Goal: Information Seeking & Learning: Learn about a topic

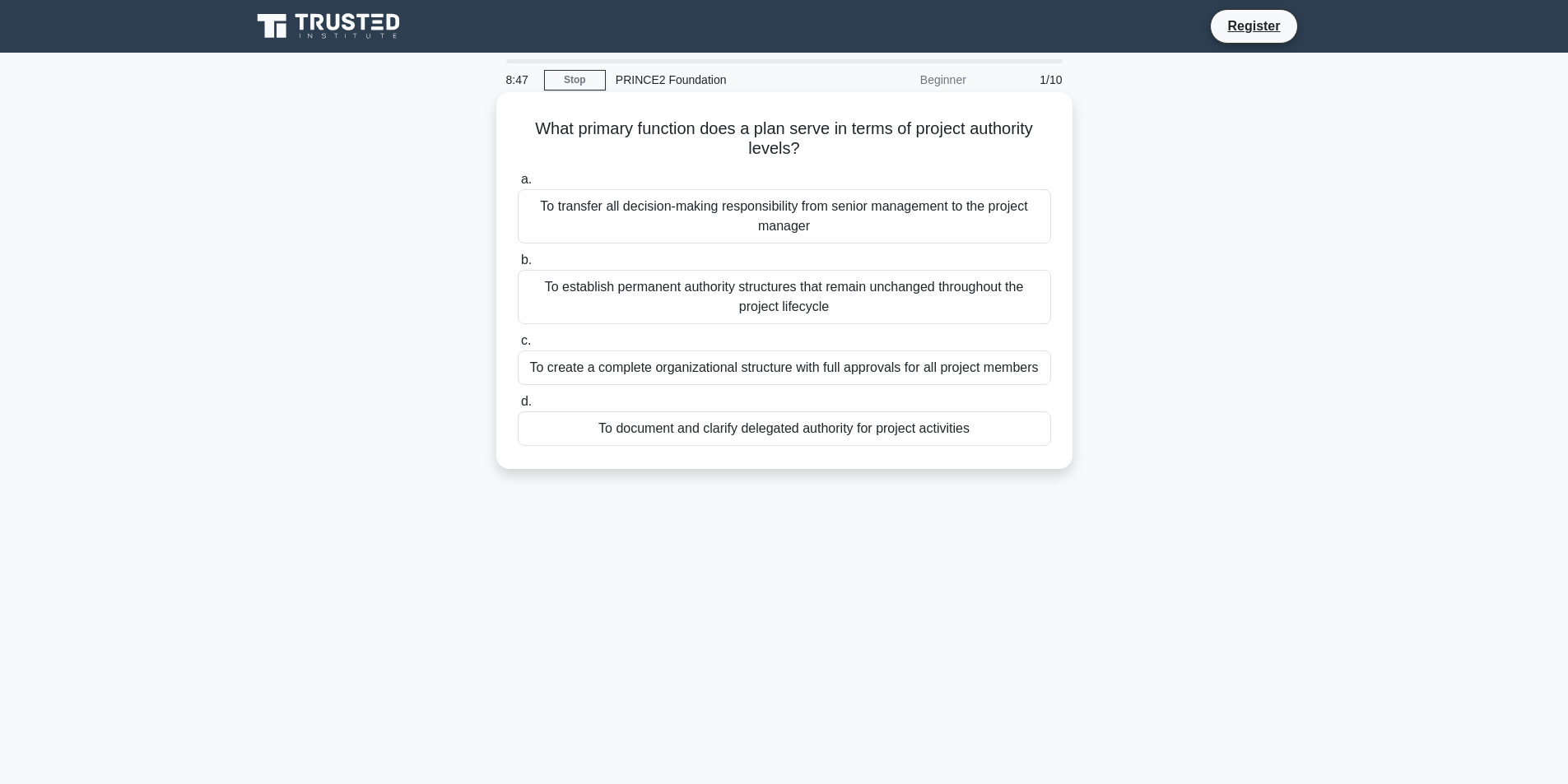
click at [780, 440] on div "To document and clarify delegated authority for project activities" at bounding box center [784, 429] width 533 height 35
click at [518, 407] on input "d. To document and clarify delegated authority for project activities" at bounding box center [518, 402] width 0 height 10
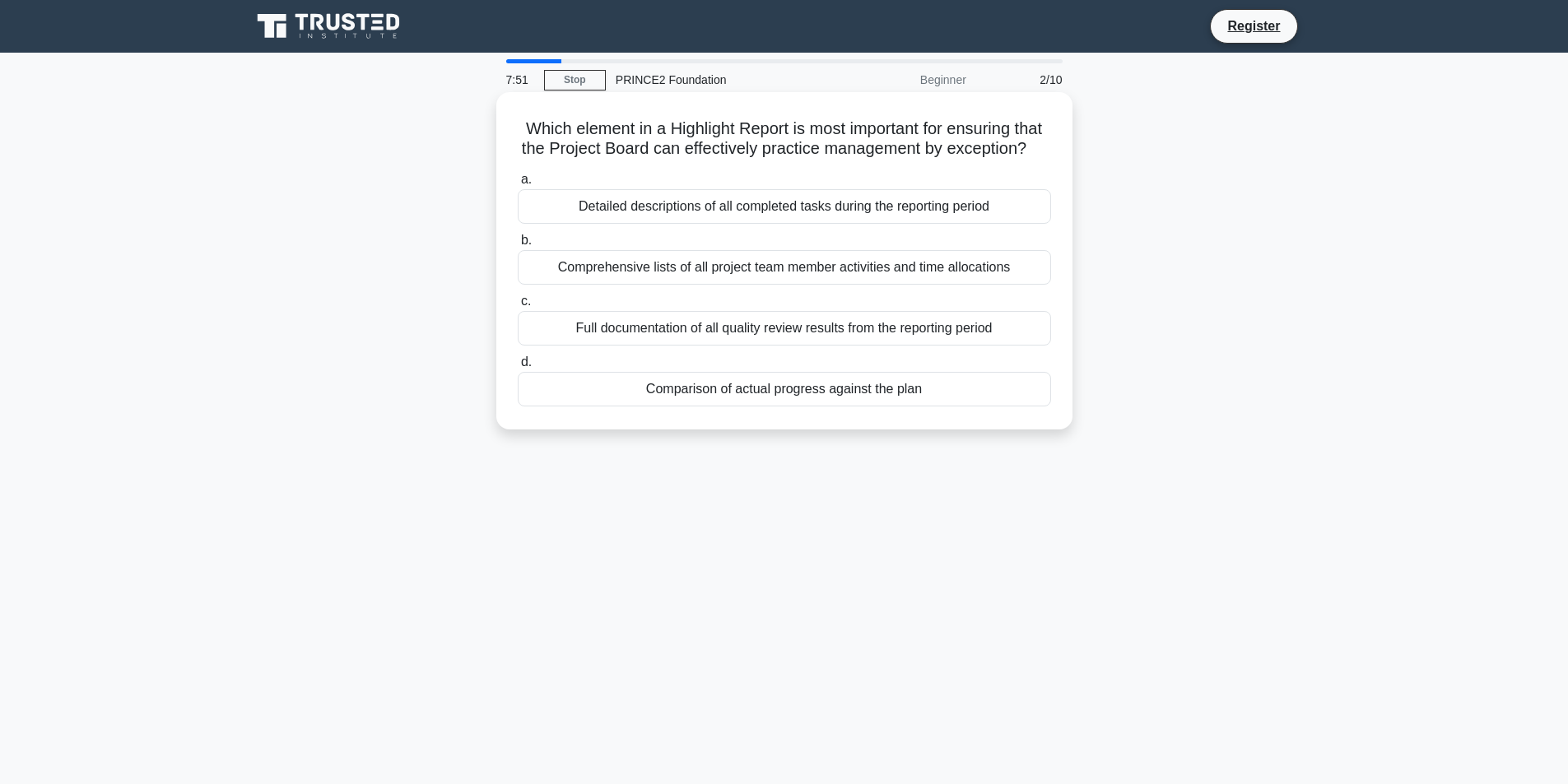
click at [857, 285] on div "Comprehensive lists of all project team member activities and time allocations" at bounding box center [784, 267] width 533 height 35
click at [518, 246] on input "b. Comprehensive lists of all project team member activities and time allocatio…" at bounding box center [518, 240] width 0 height 10
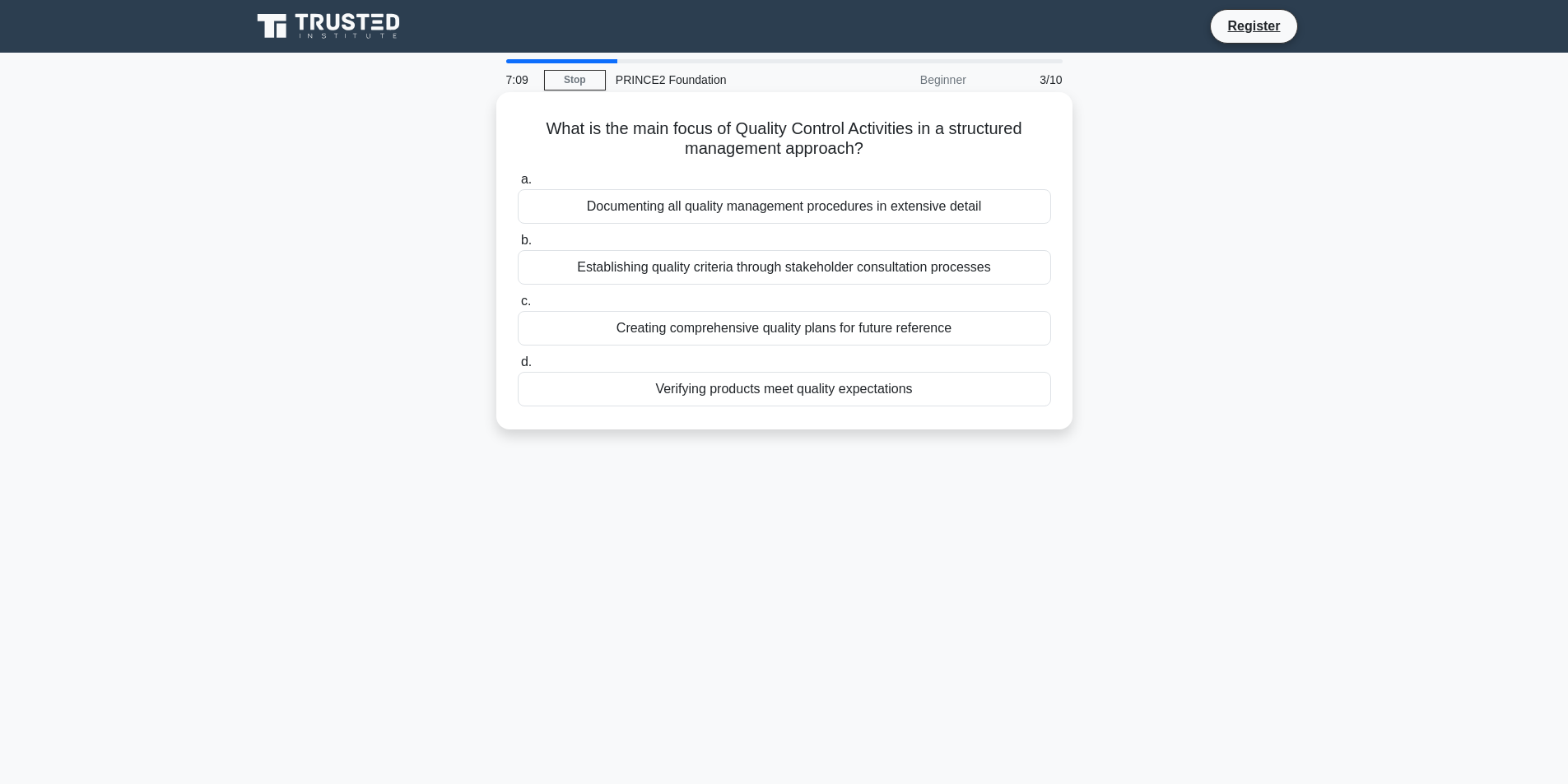
click at [770, 274] on div "Establishing quality criteria through stakeholder consultation processes" at bounding box center [784, 267] width 533 height 35
click at [518, 246] on input "b. Establishing quality criteria through stakeholder consultation processes" at bounding box center [518, 240] width 0 height 10
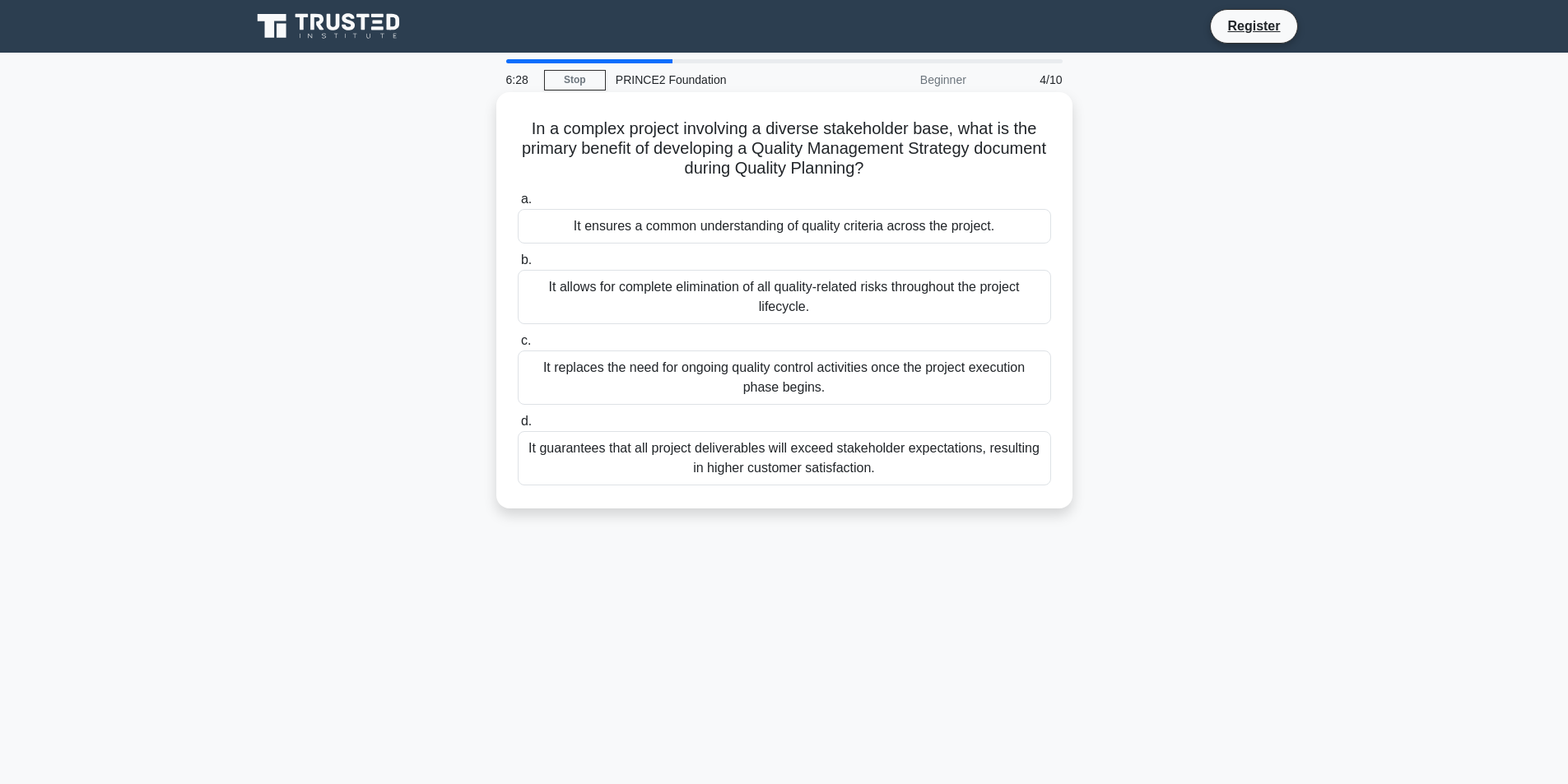
click at [817, 463] on div "It guarantees that all project deliverables will exceed stakeholder expectation…" at bounding box center [784, 458] width 533 height 54
click at [518, 427] on input "d. It guarantees that all project deliverables will exceed stakeholder expectat…" at bounding box center [518, 421] width 0 height 10
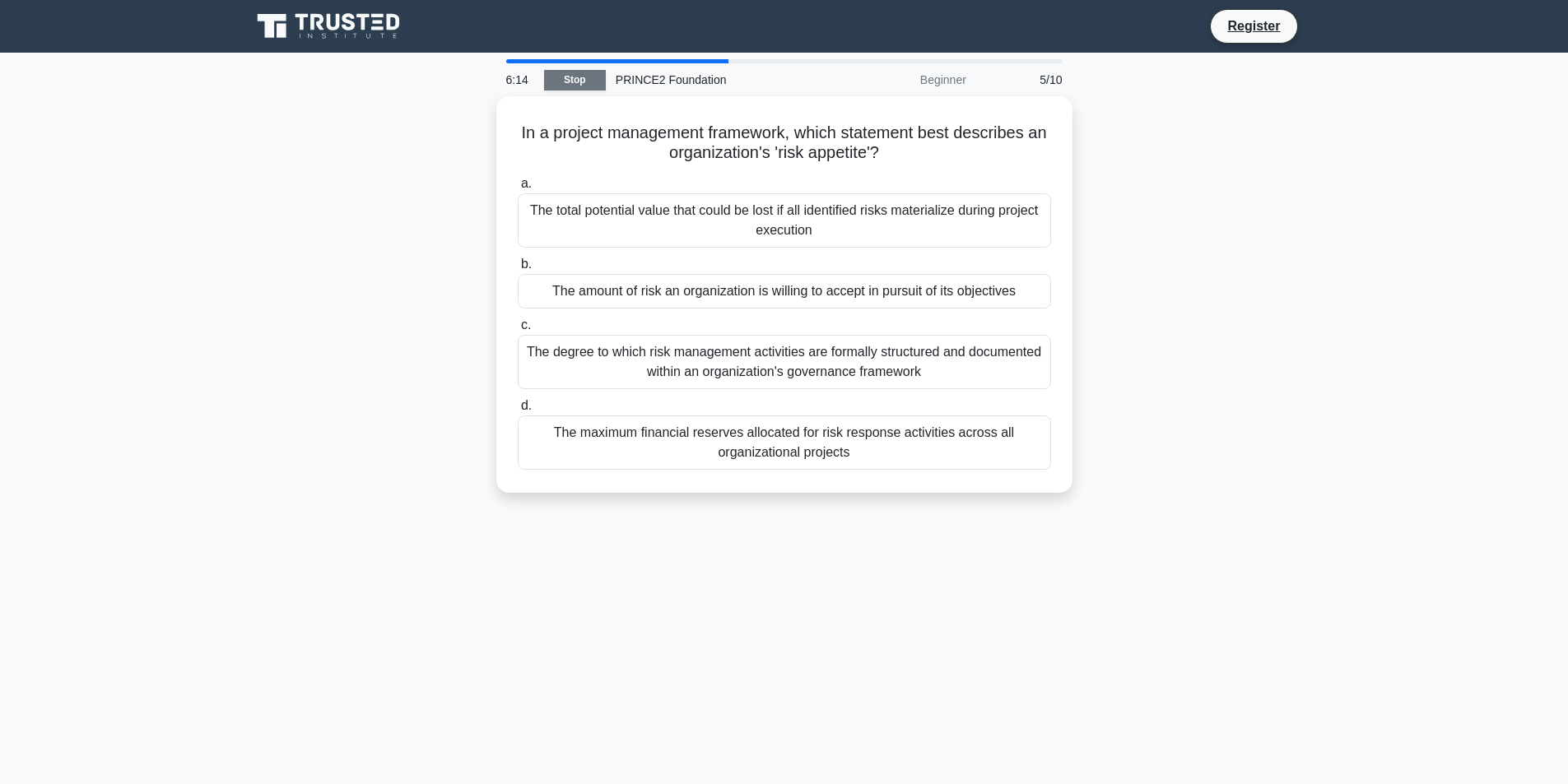
click at [582, 79] on link "Stop" at bounding box center [575, 80] width 62 height 21
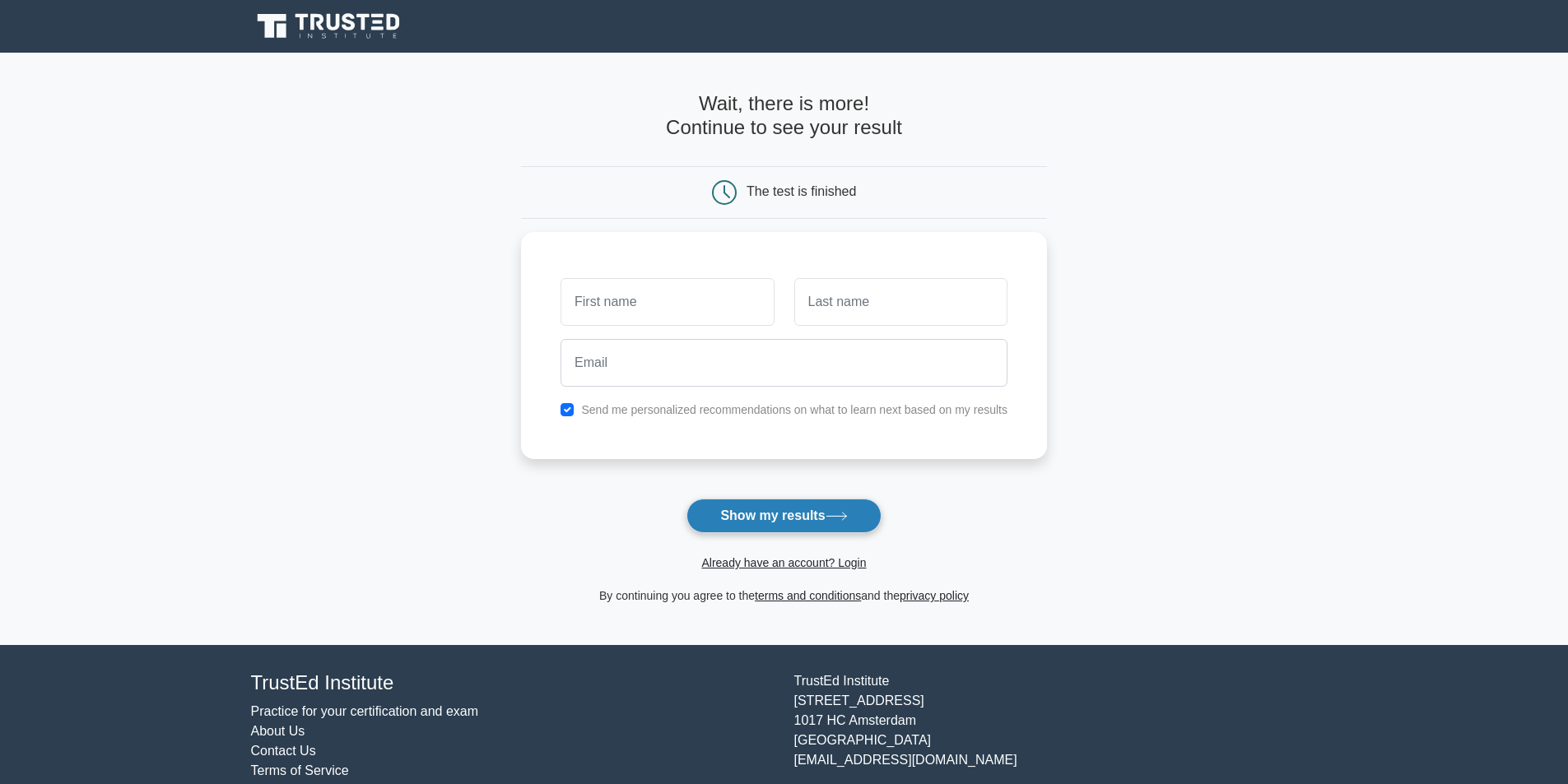
click at [778, 512] on button "Show my results" at bounding box center [784, 516] width 194 height 35
drag, startPoint x: 653, startPoint y: 297, endPoint x: 396, endPoint y: 259, distance: 259.8
click at [396, 259] on main "Wait, there is more! Continue to see your result The test is finished learning" at bounding box center [784, 349] width 1568 height 593
type input "jade"
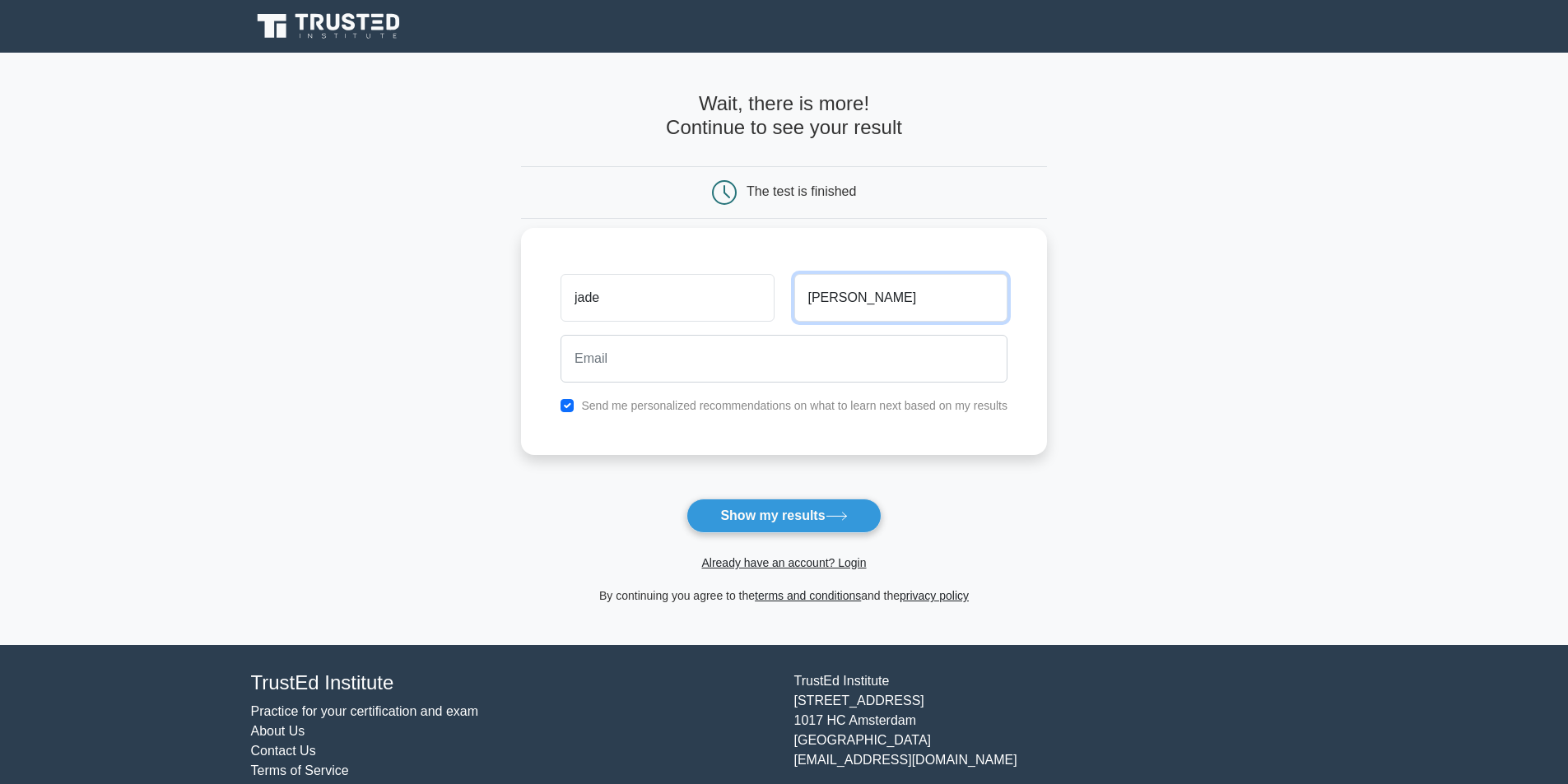
type input "van Schie"
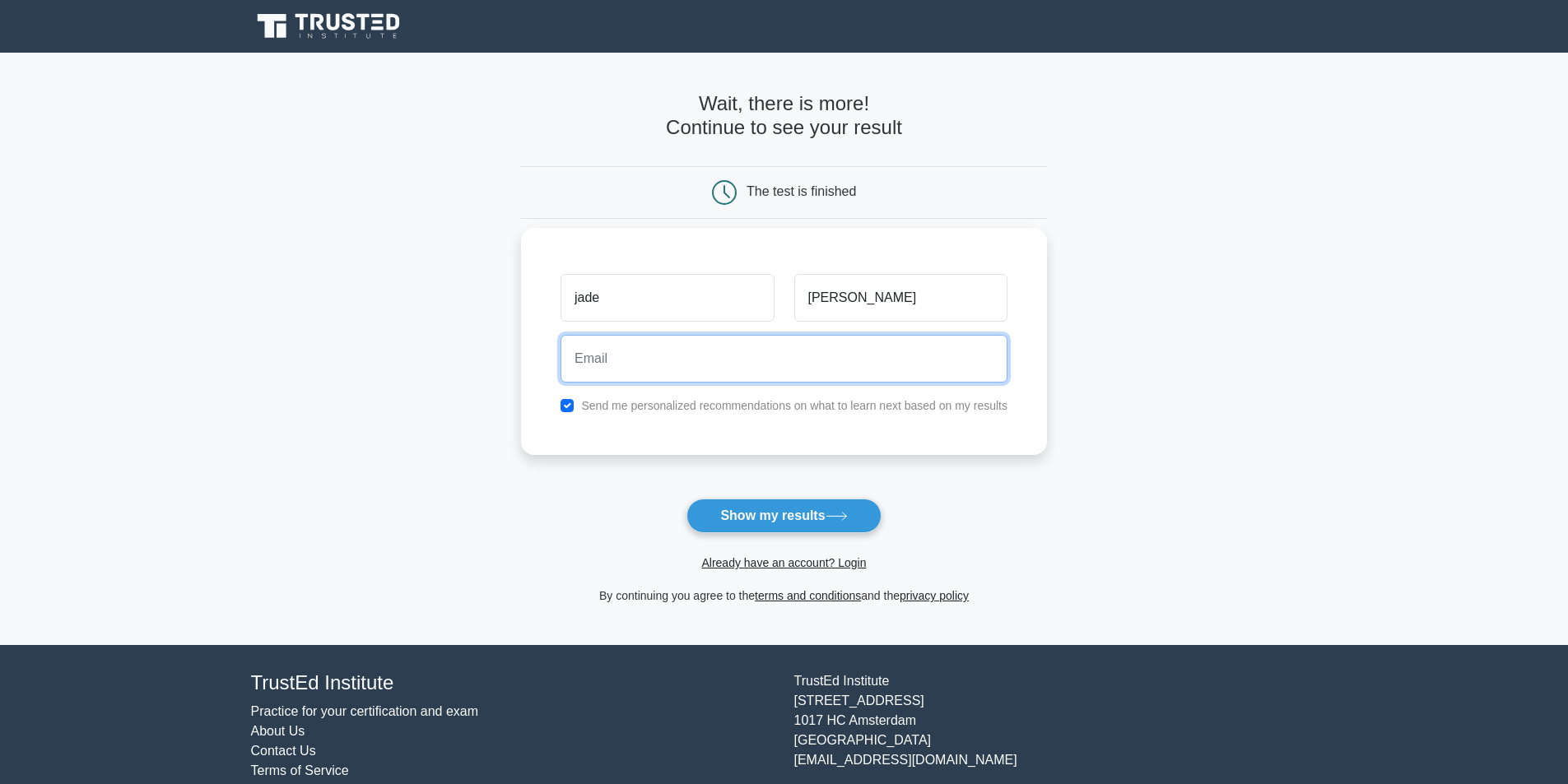
click at [803, 363] on input "email" at bounding box center [784, 358] width 447 height 48
type input "jade.vanschie@hcc.govt.nz"
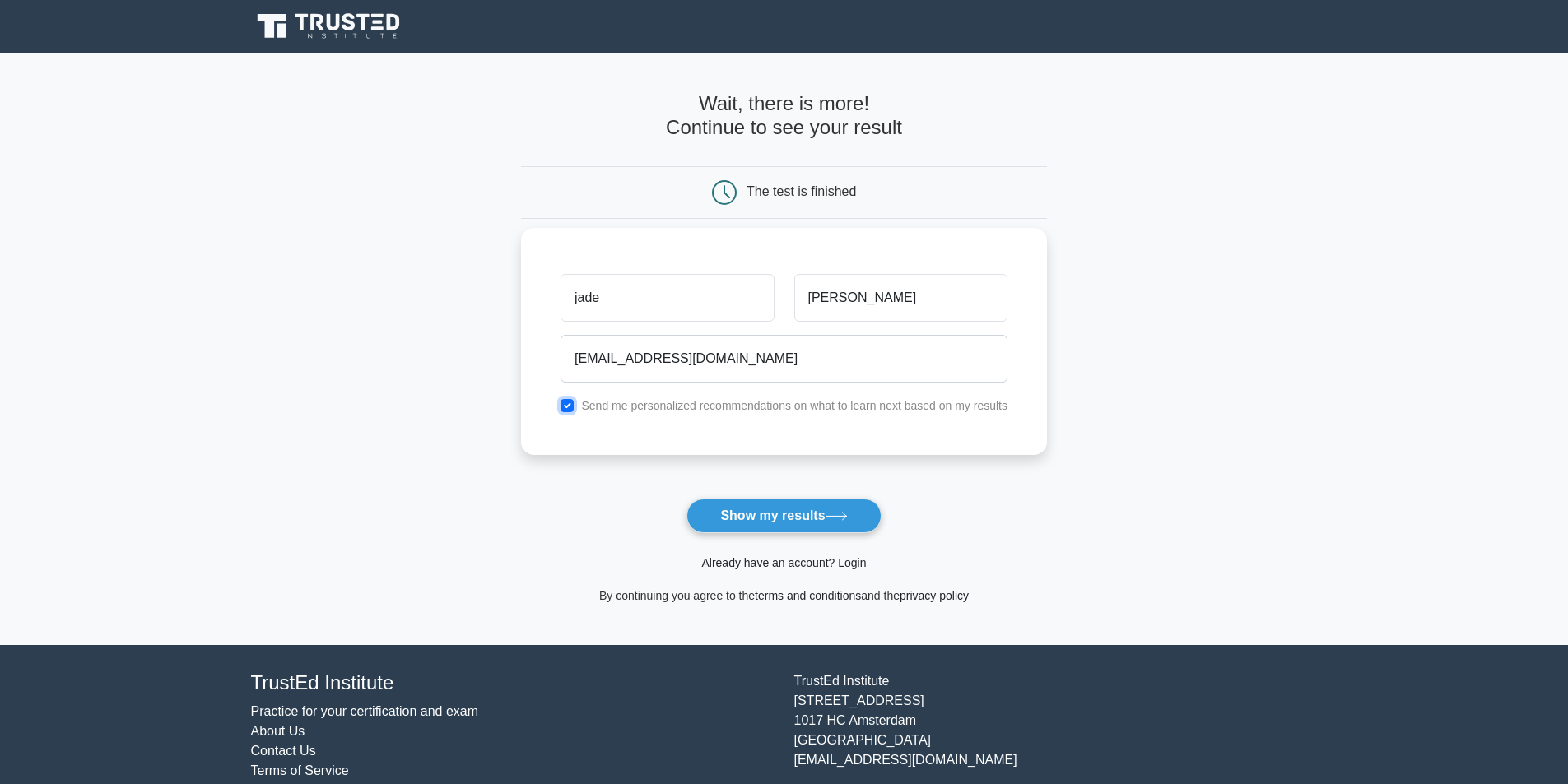
click at [567, 407] on input "checkbox" at bounding box center [567, 405] width 13 height 13
checkbox input "false"
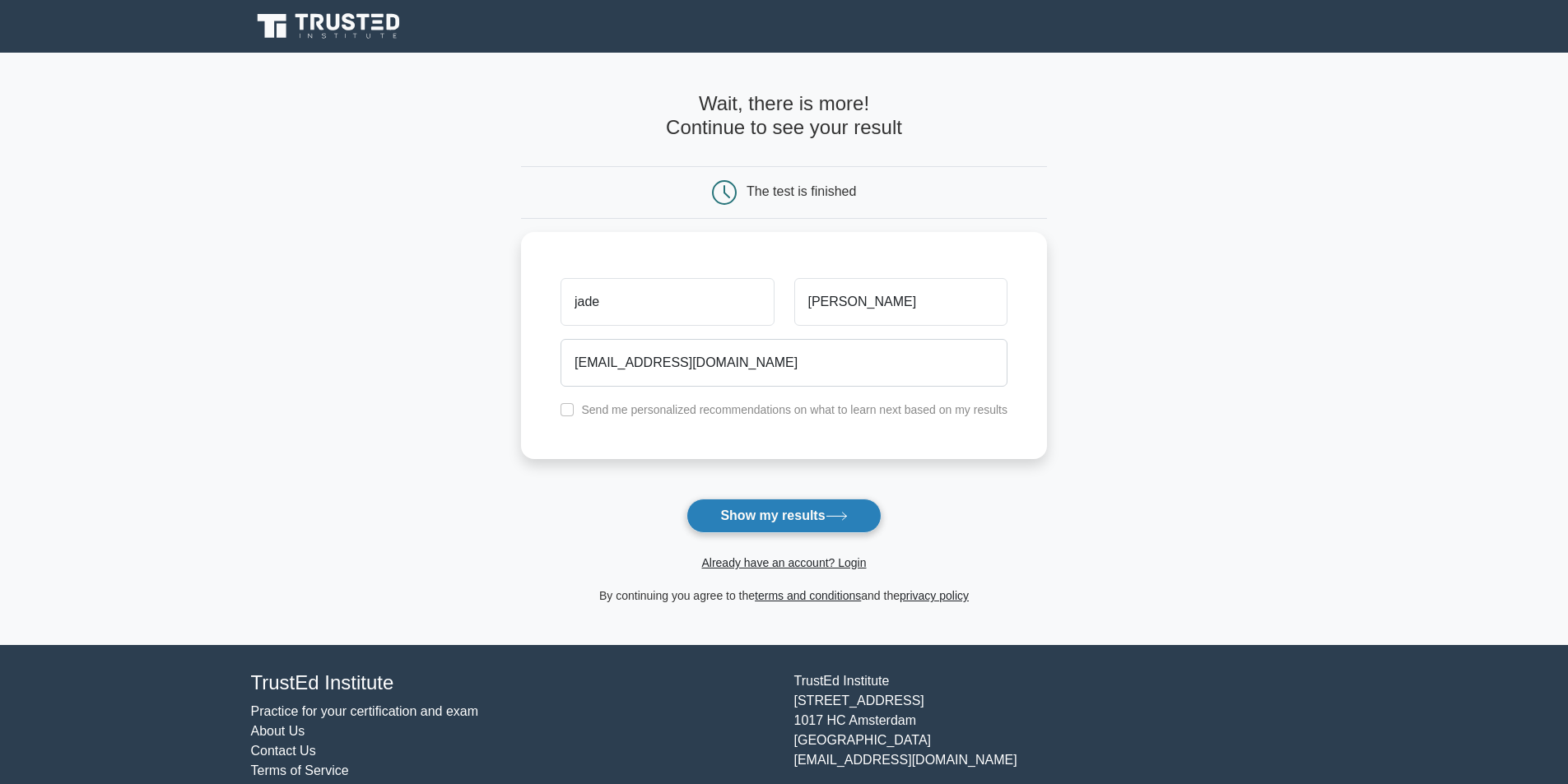
click at [791, 524] on button "Show my results" at bounding box center [784, 516] width 194 height 35
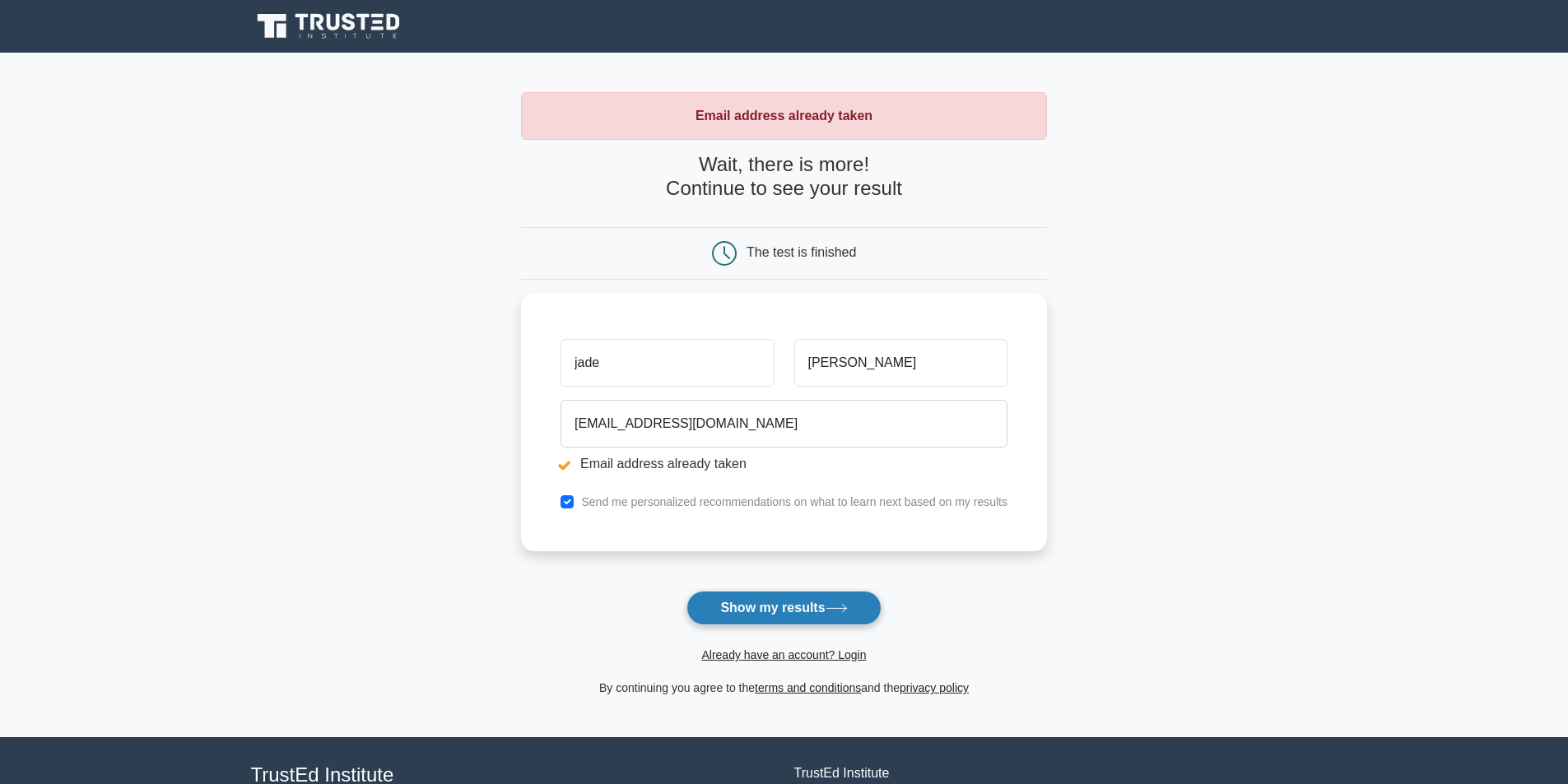
click at [803, 616] on button "Show my results" at bounding box center [784, 608] width 194 height 35
click at [786, 653] on link "Already have an account? Login" at bounding box center [784, 655] width 164 height 13
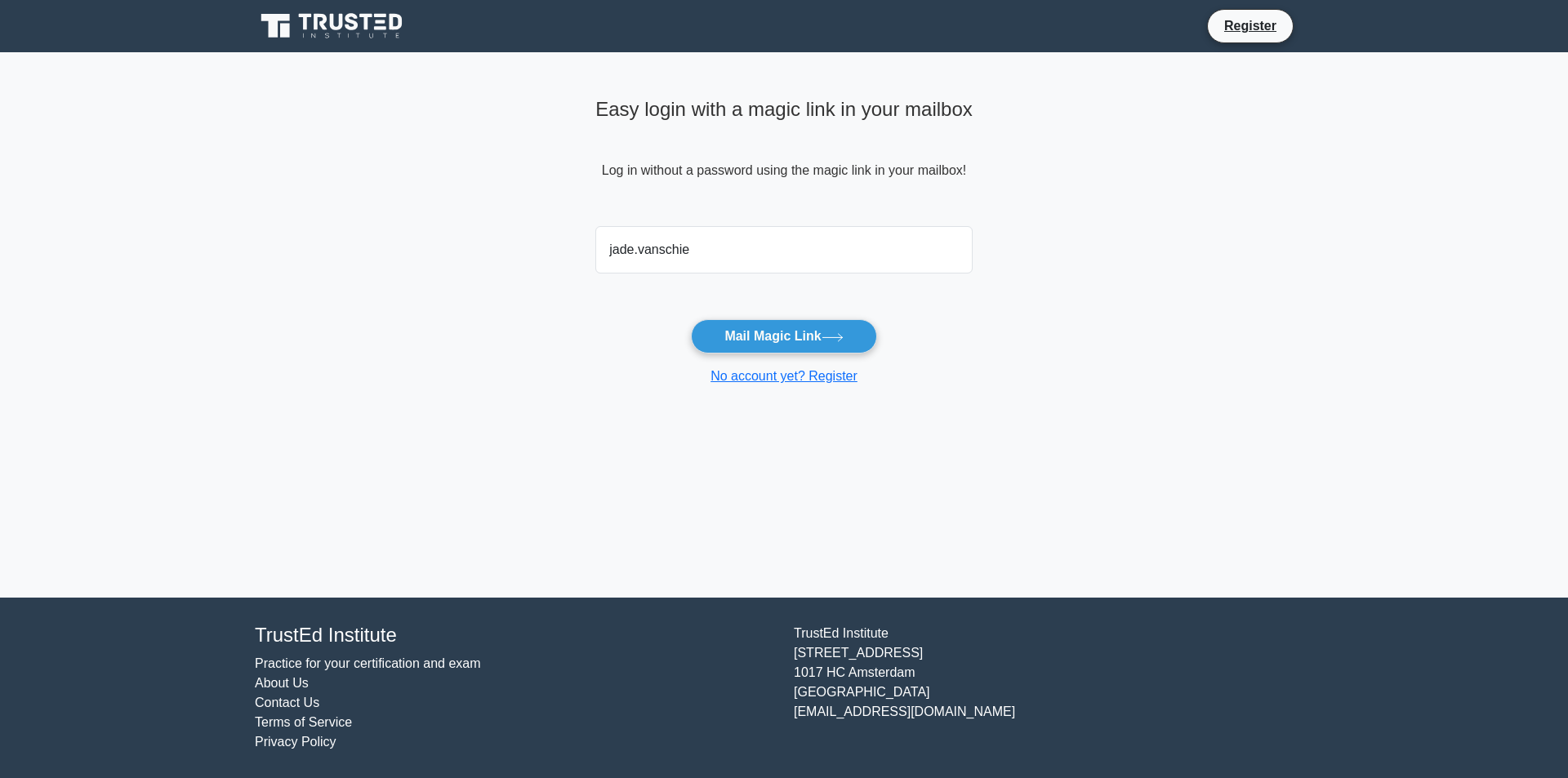
type input "jade.vanschie@hcc.govt.nz"
click at [784, 339] on button "Mail Magic Link" at bounding box center [784, 337] width 186 height 35
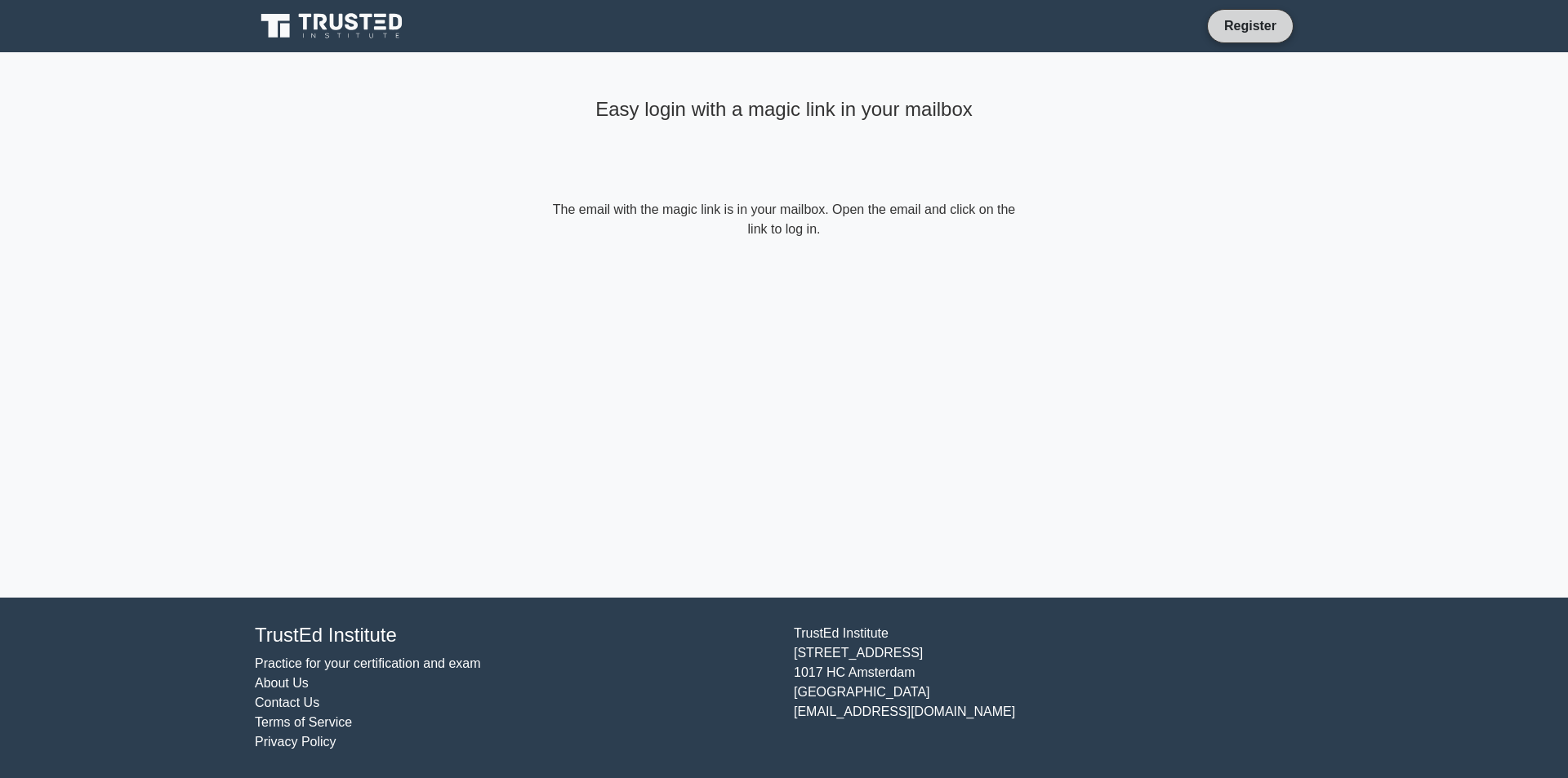
click at [1255, 27] on link "Register" at bounding box center [1250, 26] width 72 height 21
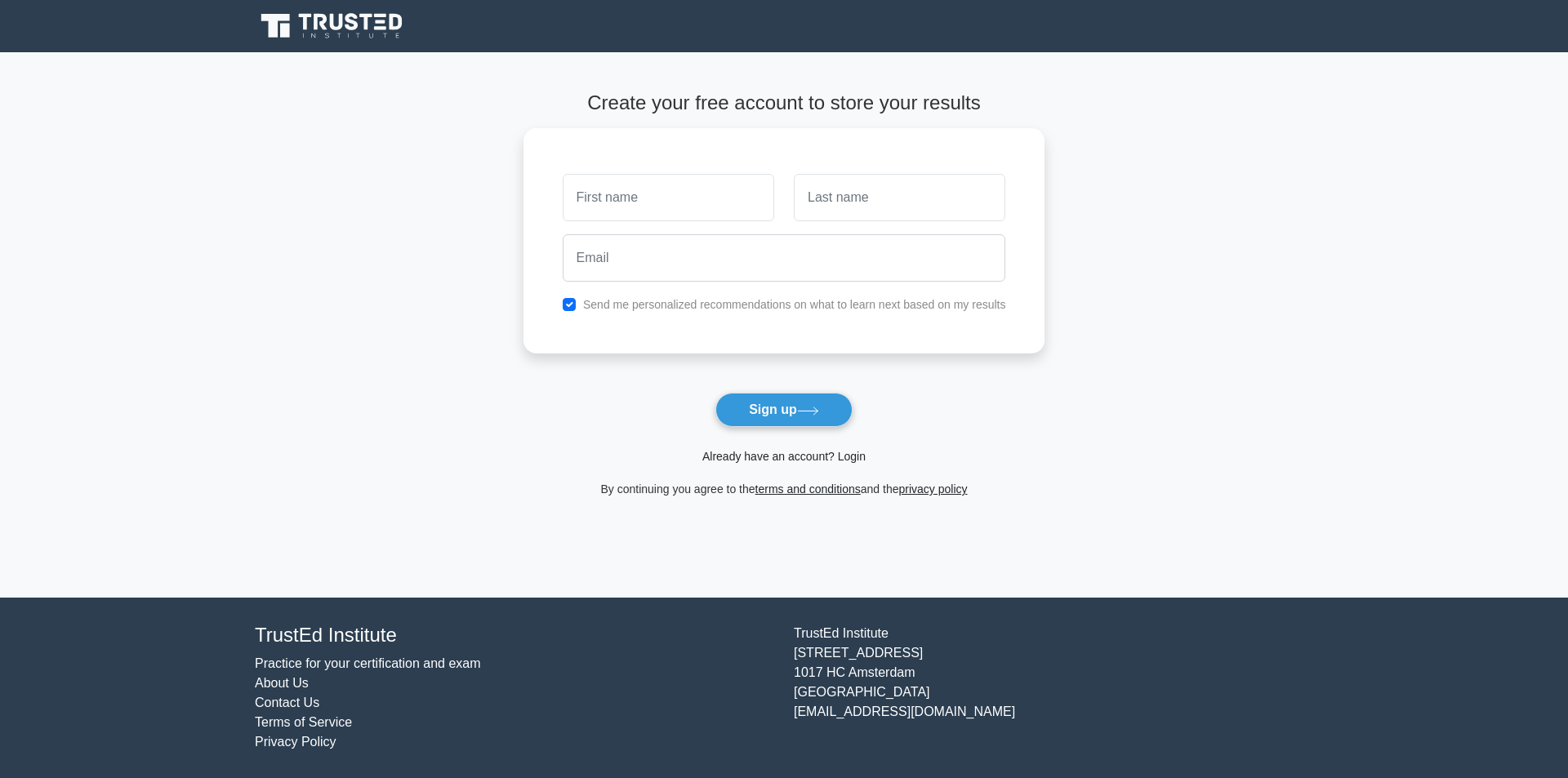
click at [804, 461] on link "Already have an account? Login" at bounding box center [784, 456] width 163 height 13
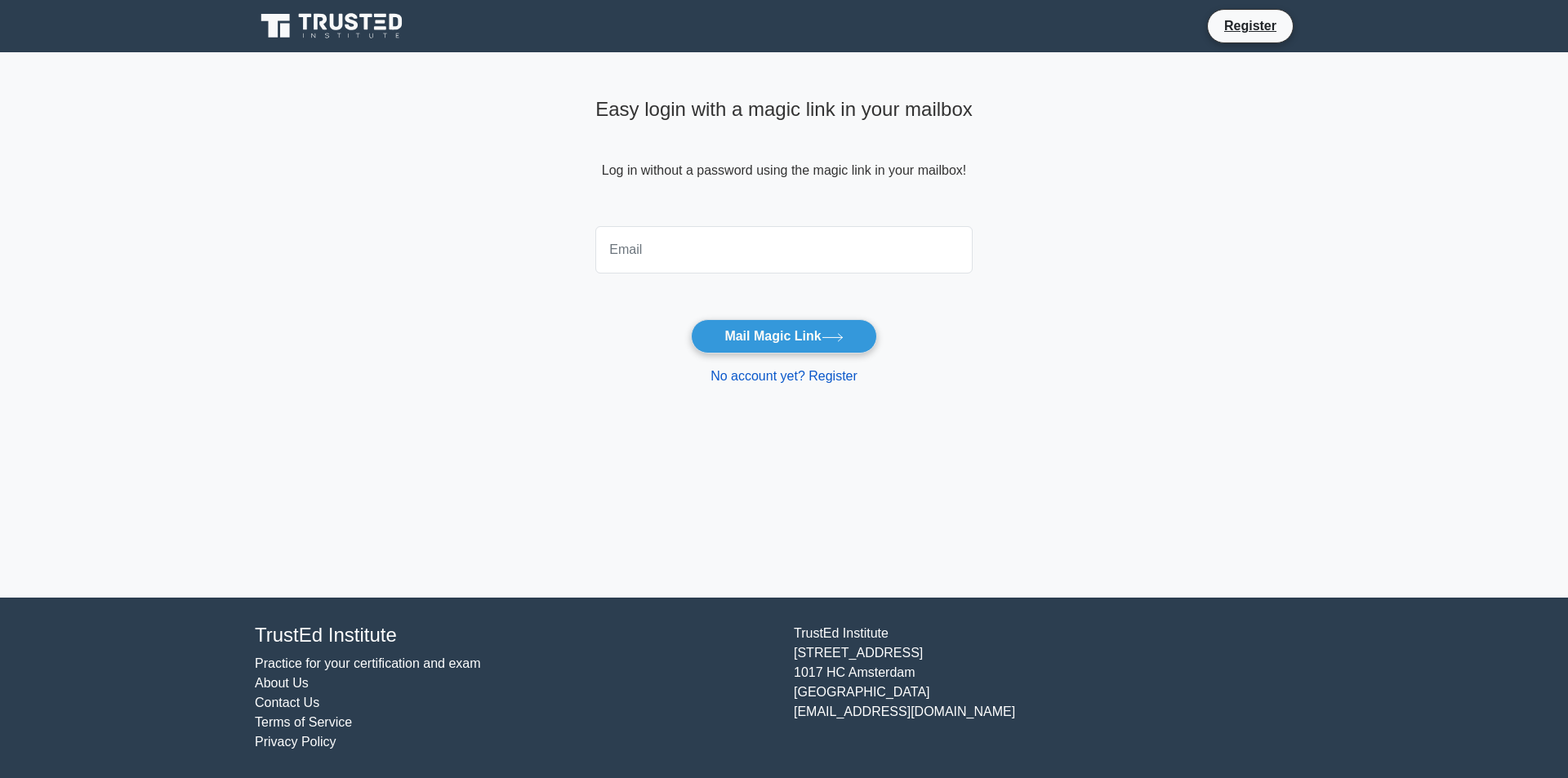
click at [810, 381] on link "No account yet? Register" at bounding box center [784, 376] width 147 height 14
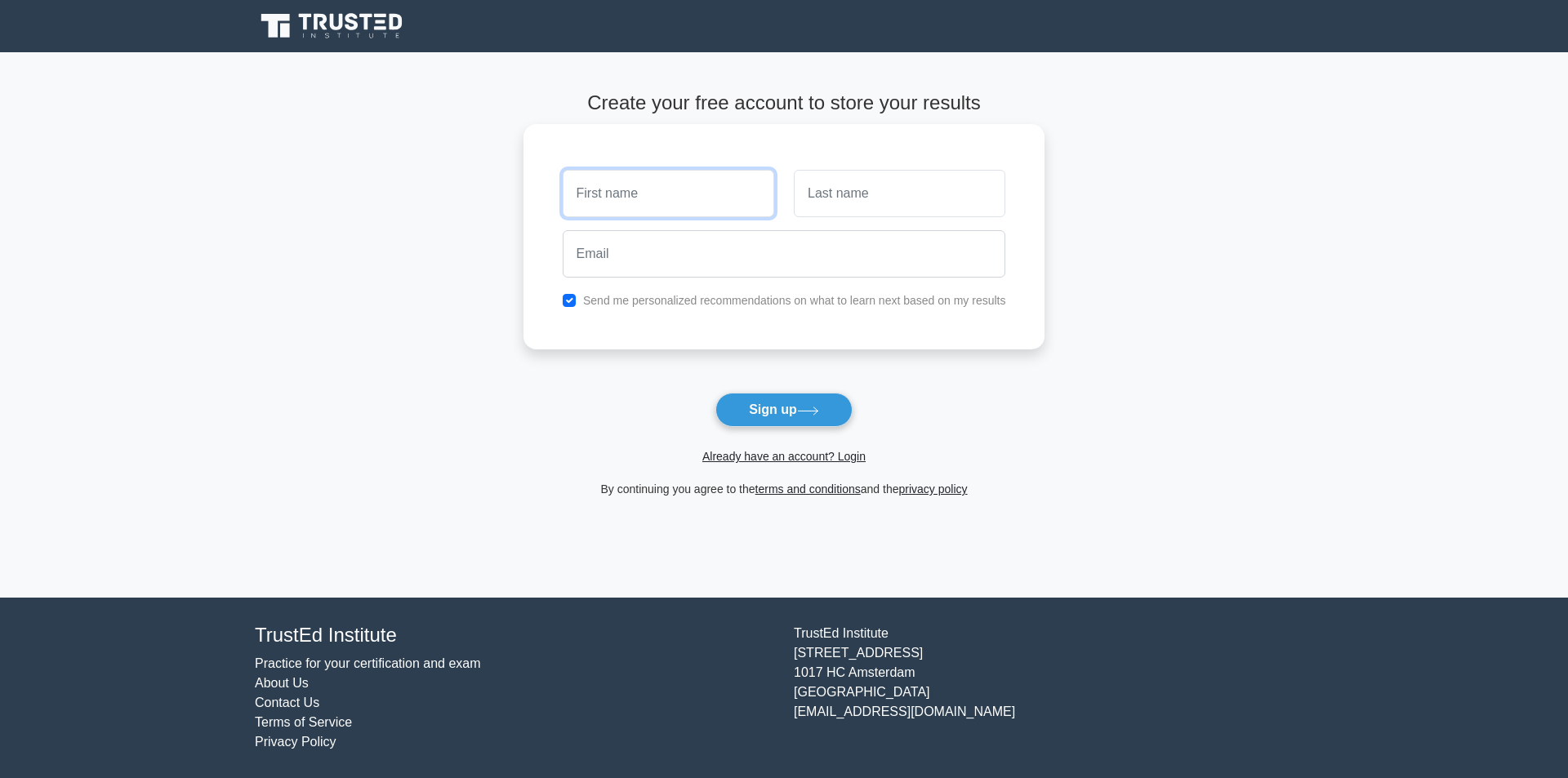
click at [677, 194] on input "text" at bounding box center [668, 193] width 212 height 48
type input "jade"
click at [822, 214] on input "text" at bounding box center [900, 193] width 212 height 48
type input "van Schie"
click at [778, 284] on div at bounding box center [784, 254] width 463 height 61
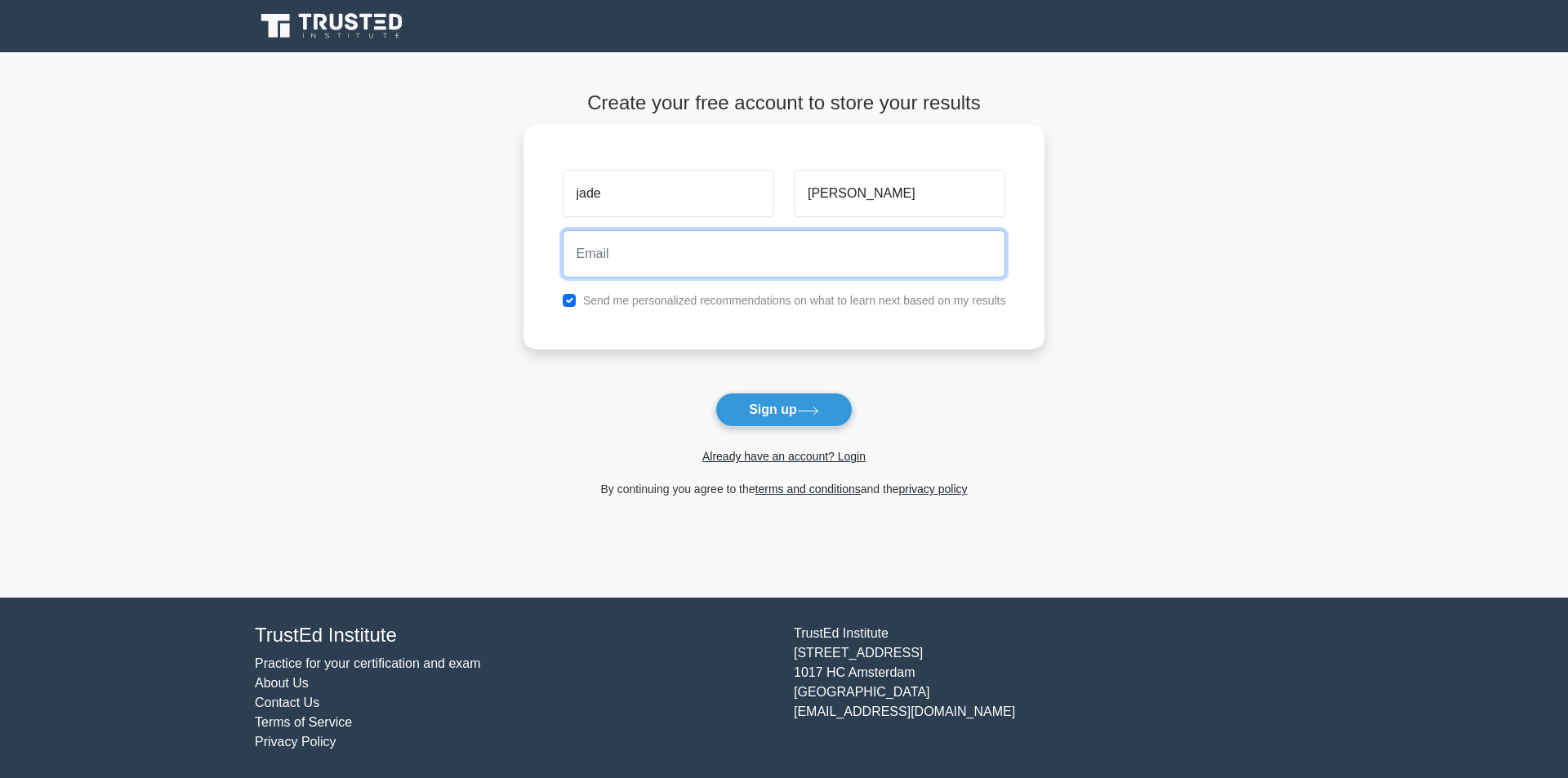
click at [751, 271] on input "email" at bounding box center [784, 253] width 443 height 48
type input "jade.vanschie@hcc.govt.nz"
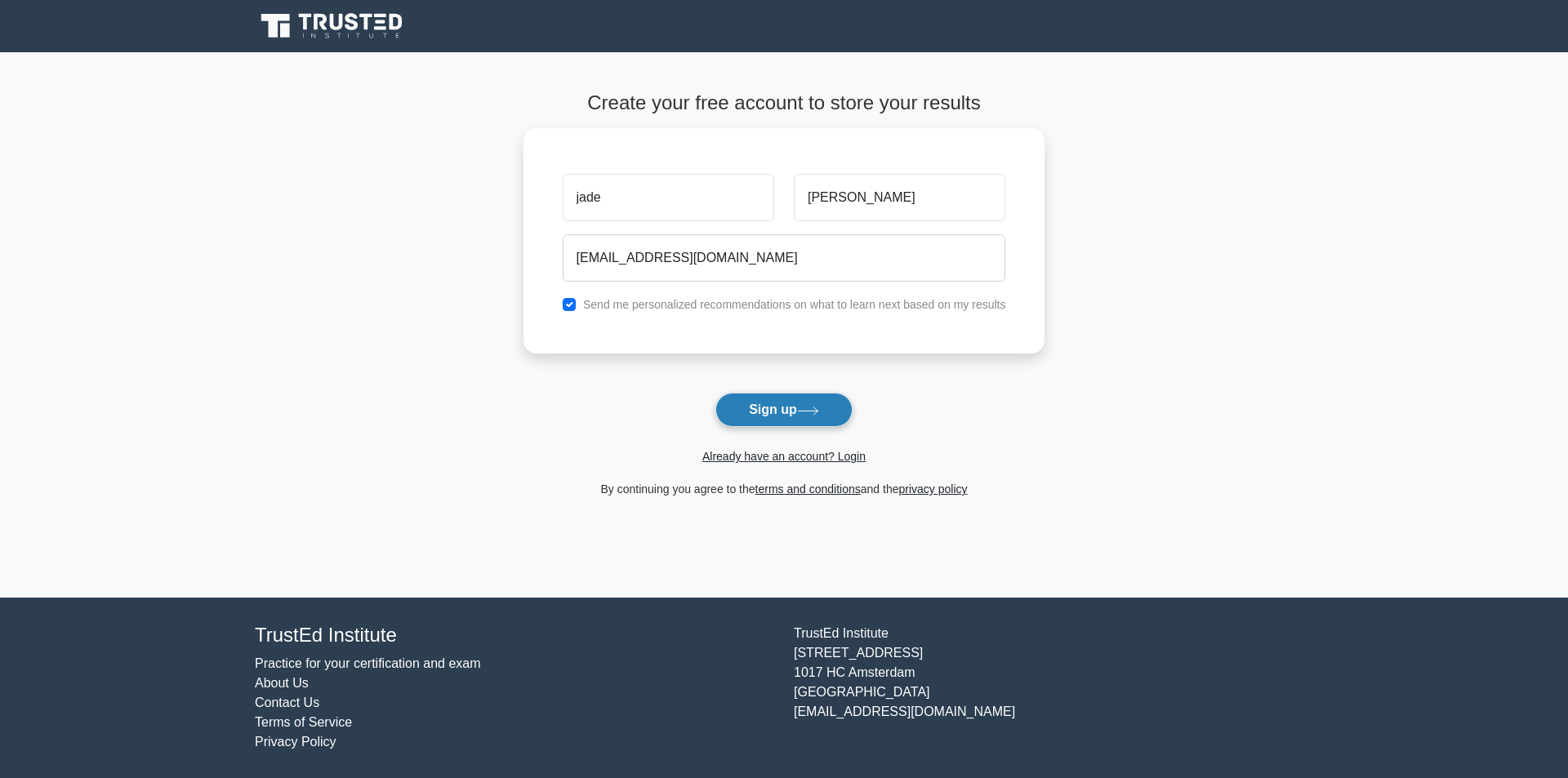
click at [768, 408] on button "Sign up" at bounding box center [784, 410] width 137 height 35
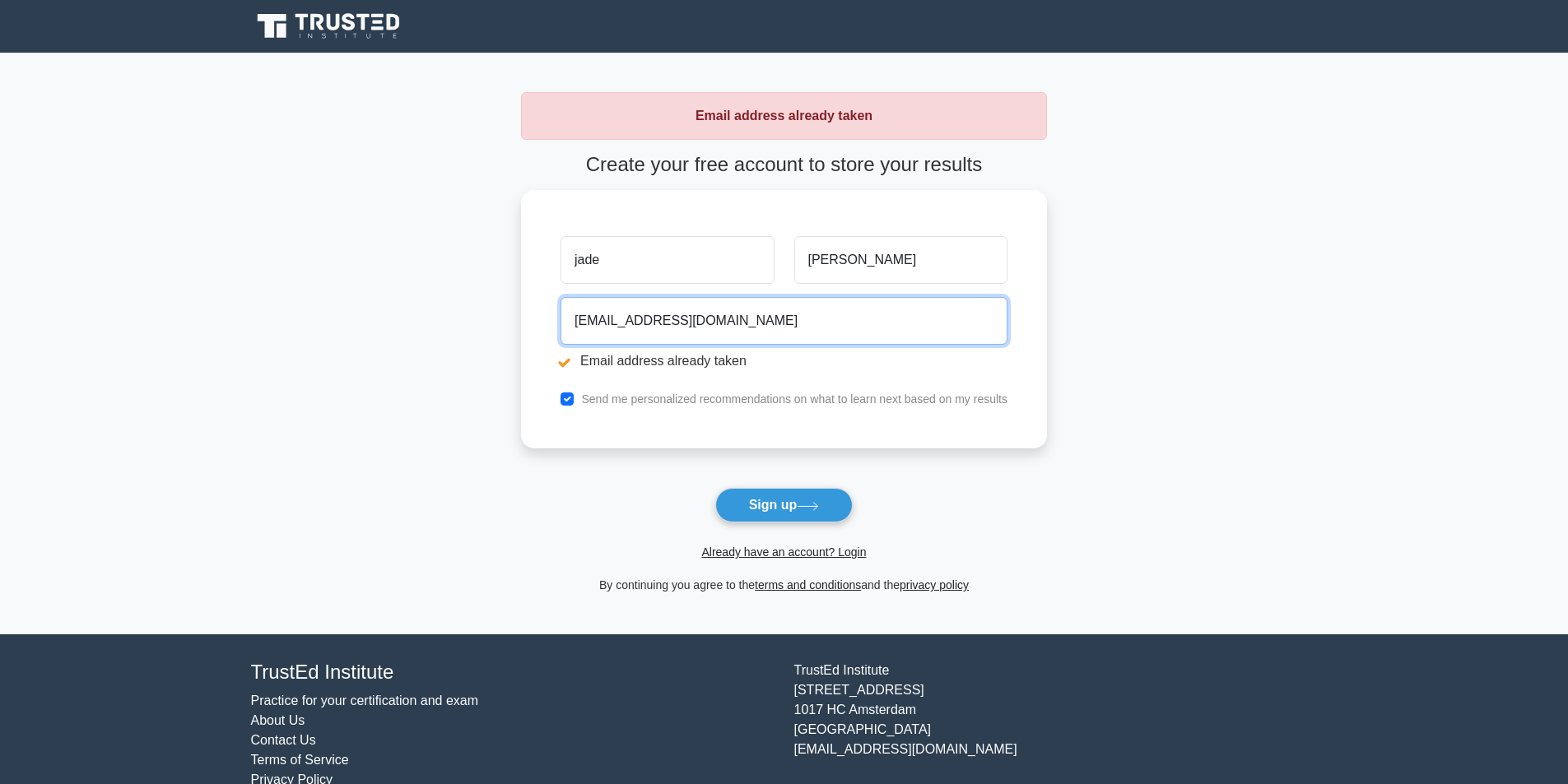
drag, startPoint x: 922, startPoint y: 303, endPoint x: 119, endPoint y: 307, distance: 803.0
click at [122, 304] on main "Email address already taken Create your free account to store your results jade…" at bounding box center [784, 343] width 1568 height 581
type input "jzvanschie@gmail.com"
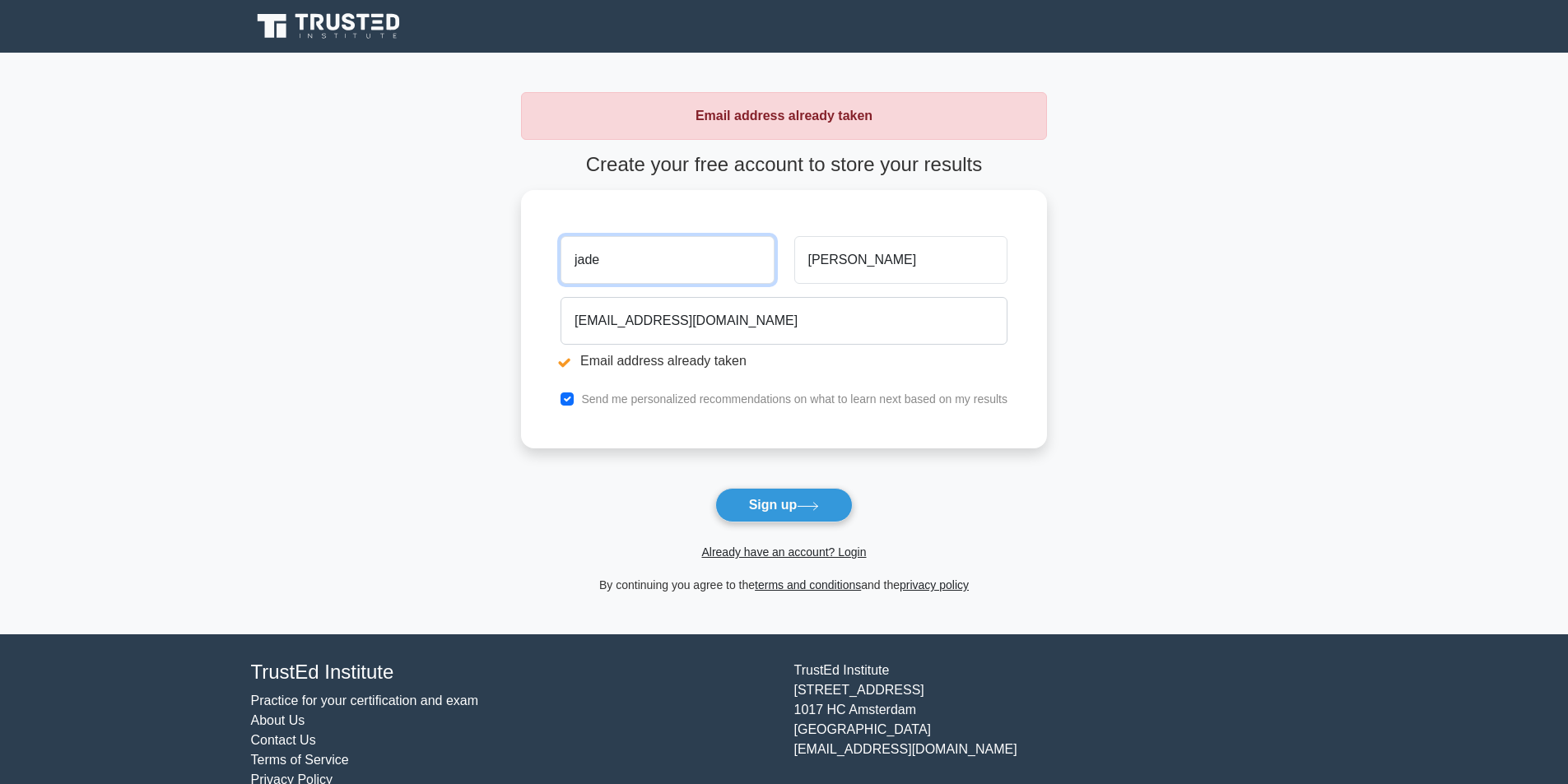
drag, startPoint x: 511, startPoint y: 253, endPoint x: 370, endPoint y: 248, distance: 141.1
click at [371, 248] on main "Email address already taken Create your free account to store your results jade…" at bounding box center [784, 343] width 1568 height 581
type input "[PERSON_NAME]"
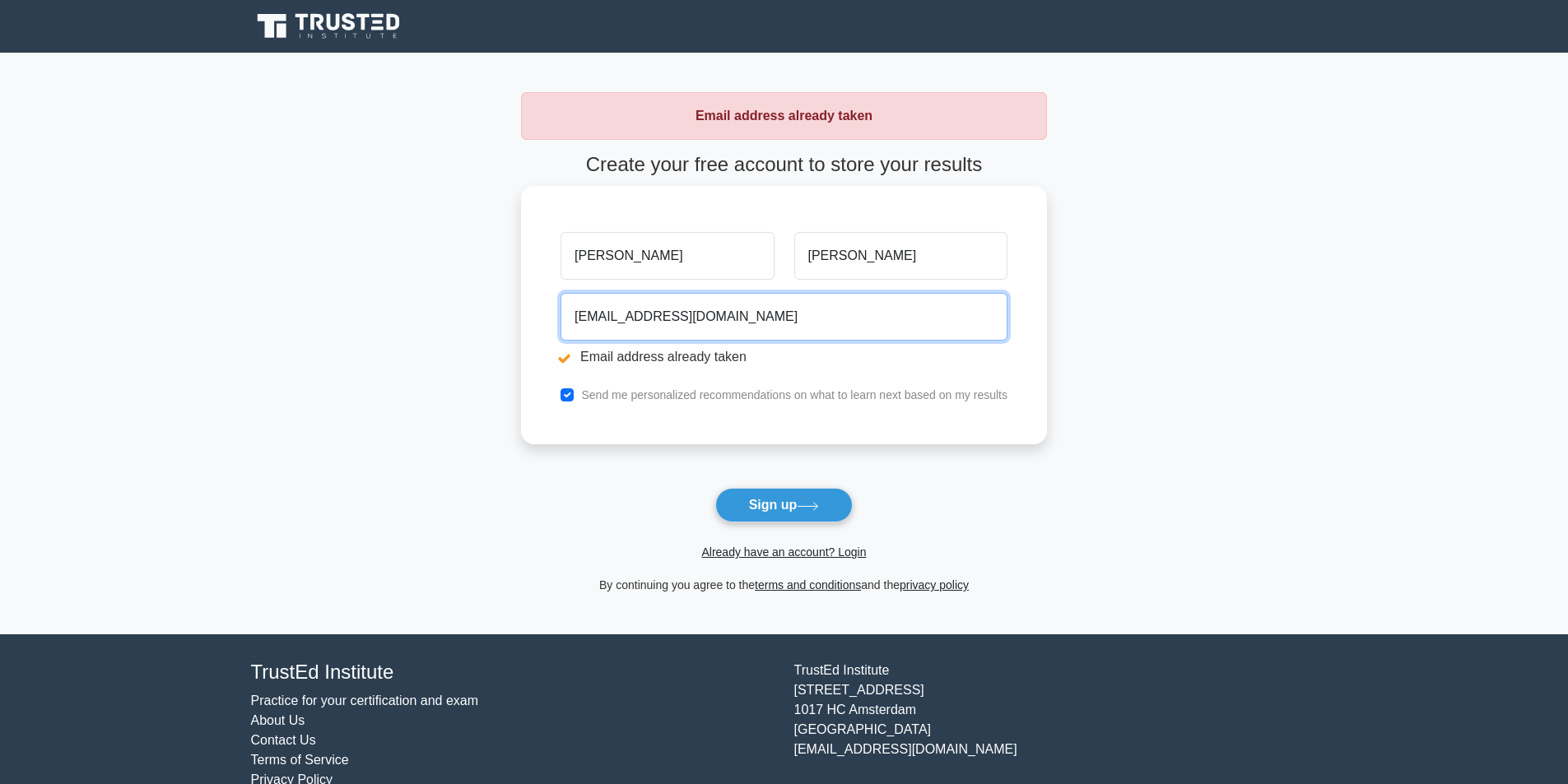
click at [952, 341] on input "jzvanschie@gmail.com" at bounding box center [784, 316] width 447 height 48
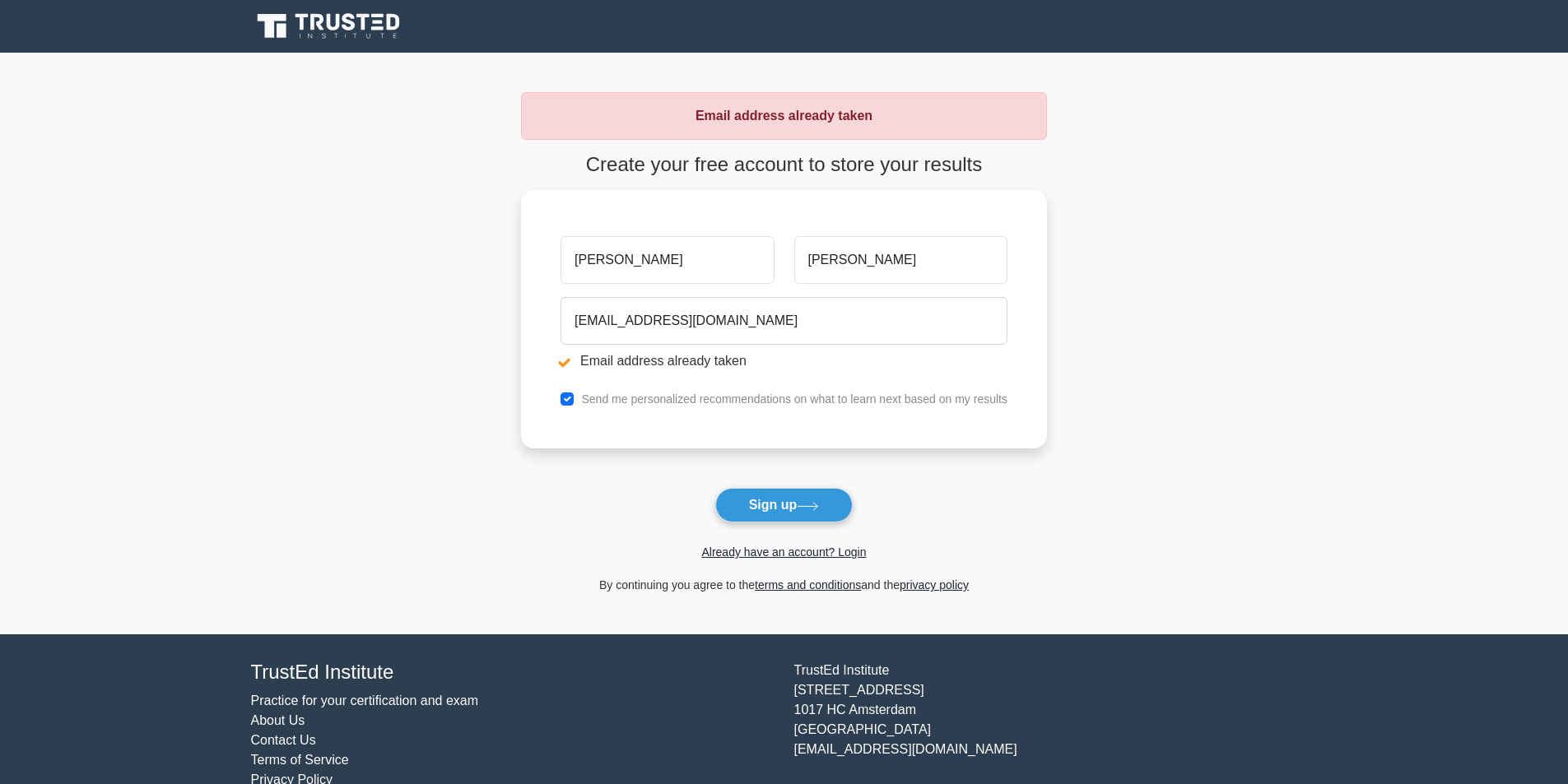
click at [798, 510] on button "Sign up" at bounding box center [784, 505] width 138 height 35
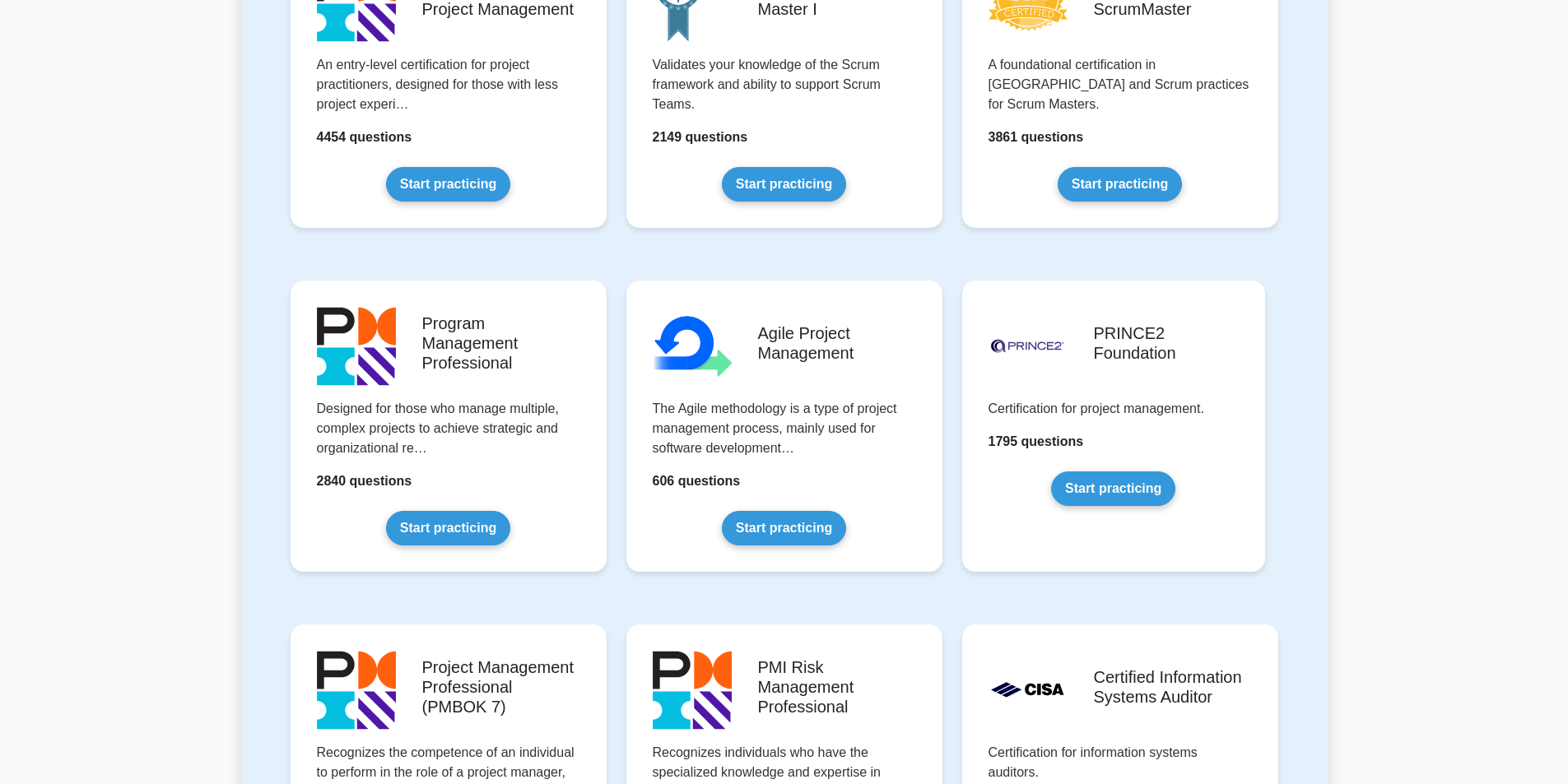
scroll to position [822, 0]
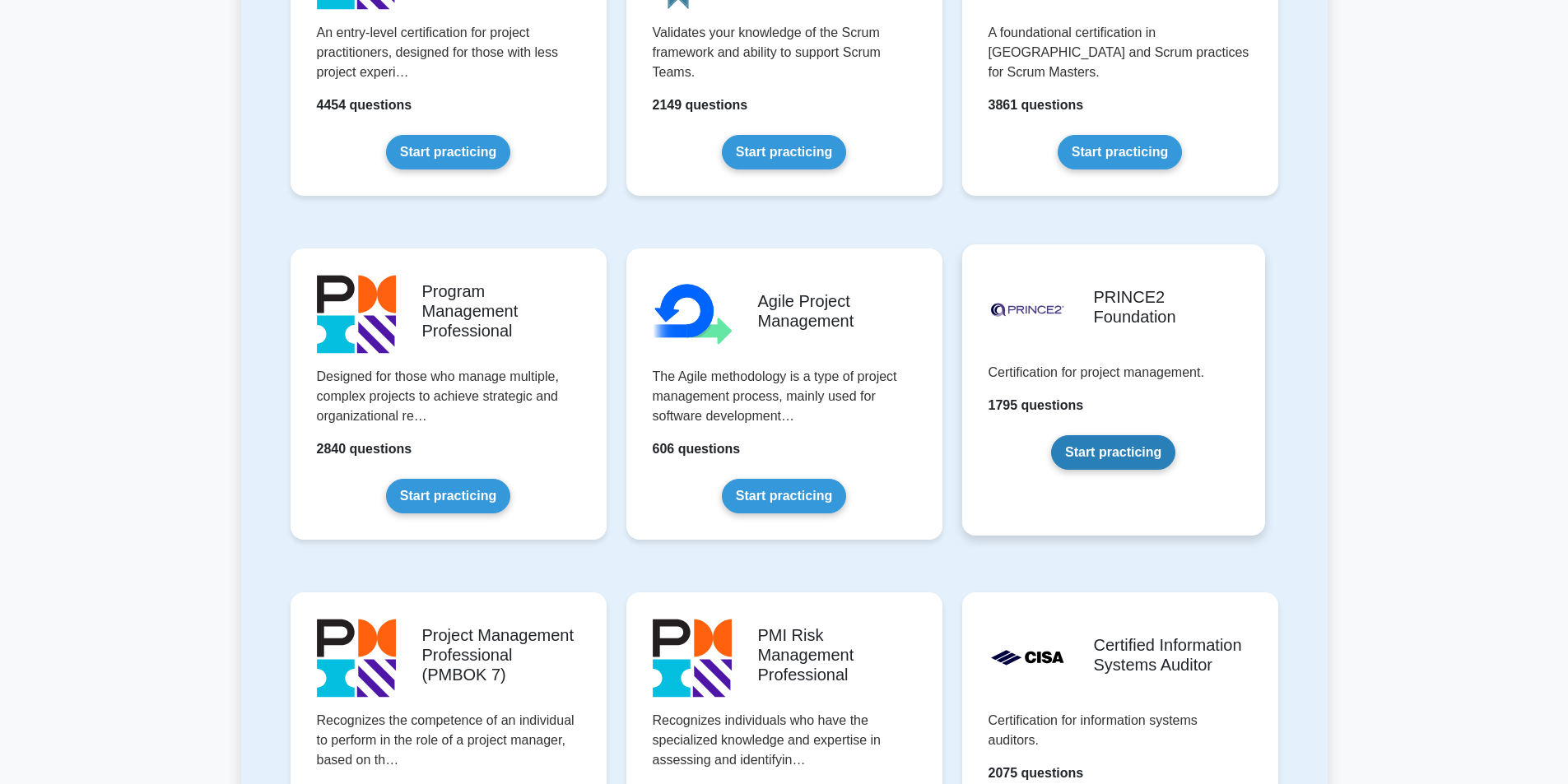
click at [1112, 452] on link "Start practicing" at bounding box center [1113, 453] width 124 height 35
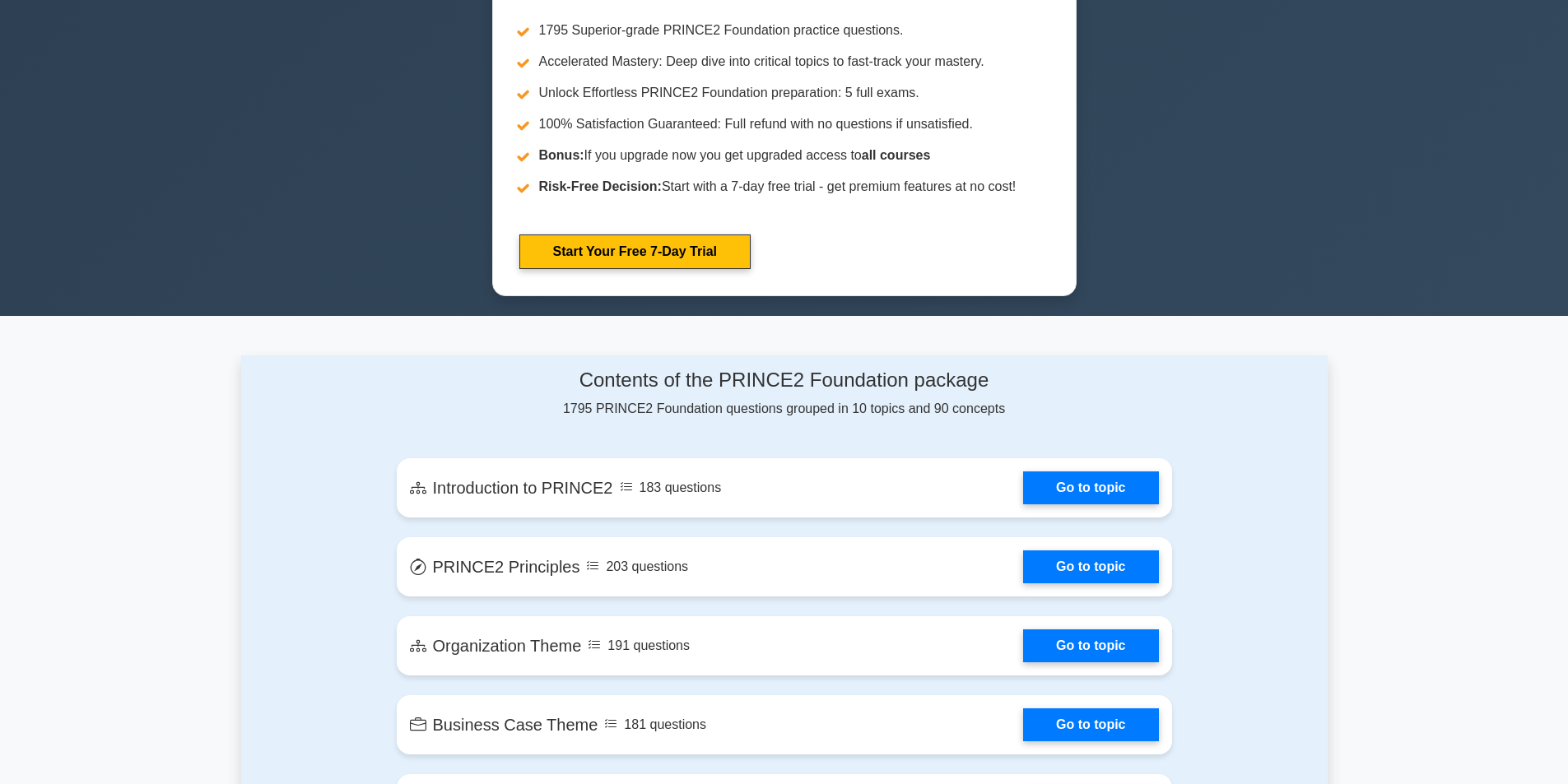
scroll to position [740, 0]
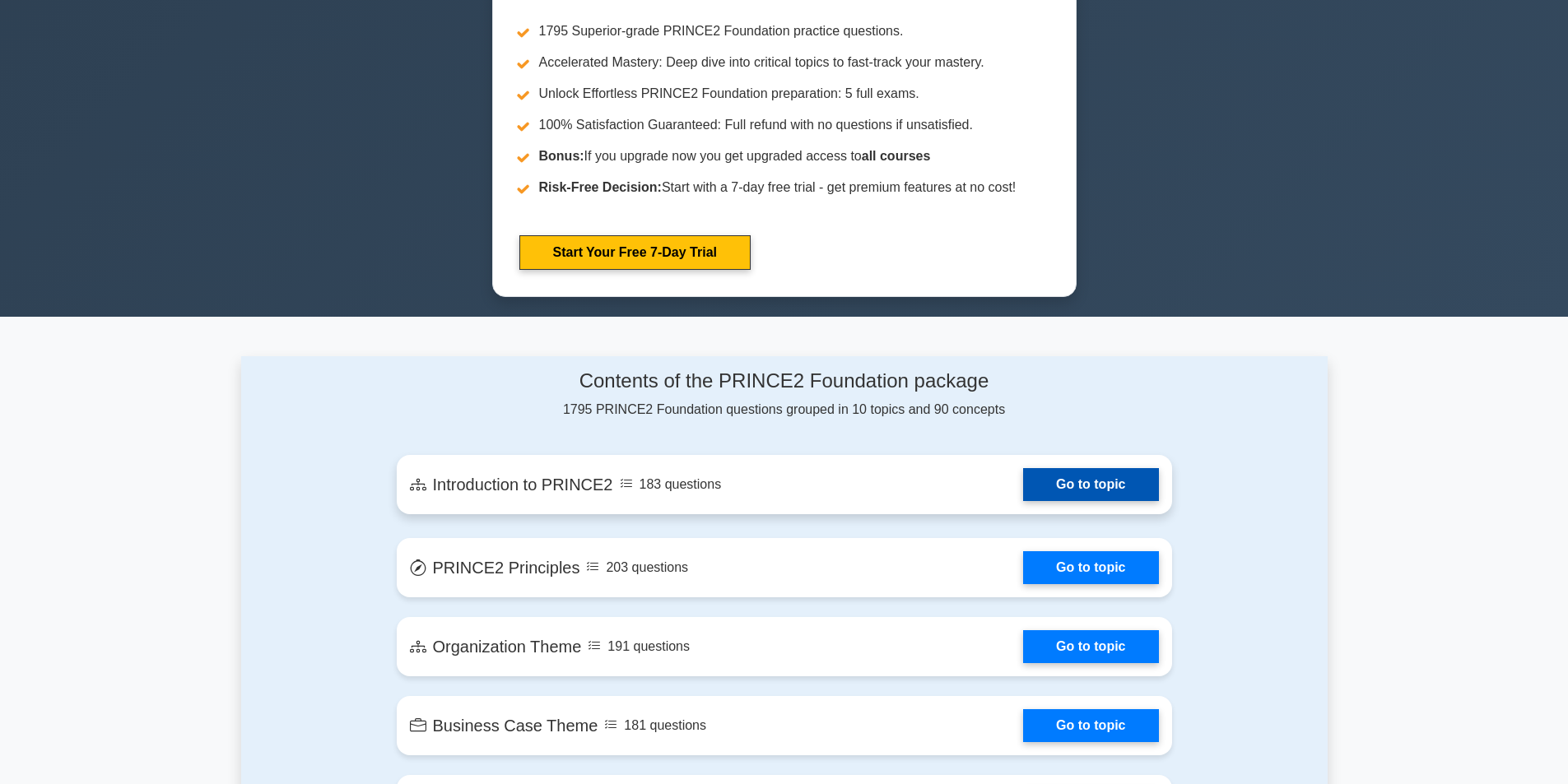
click at [1092, 468] on link "Go to topic" at bounding box center [1091, 484] width 135 height 33
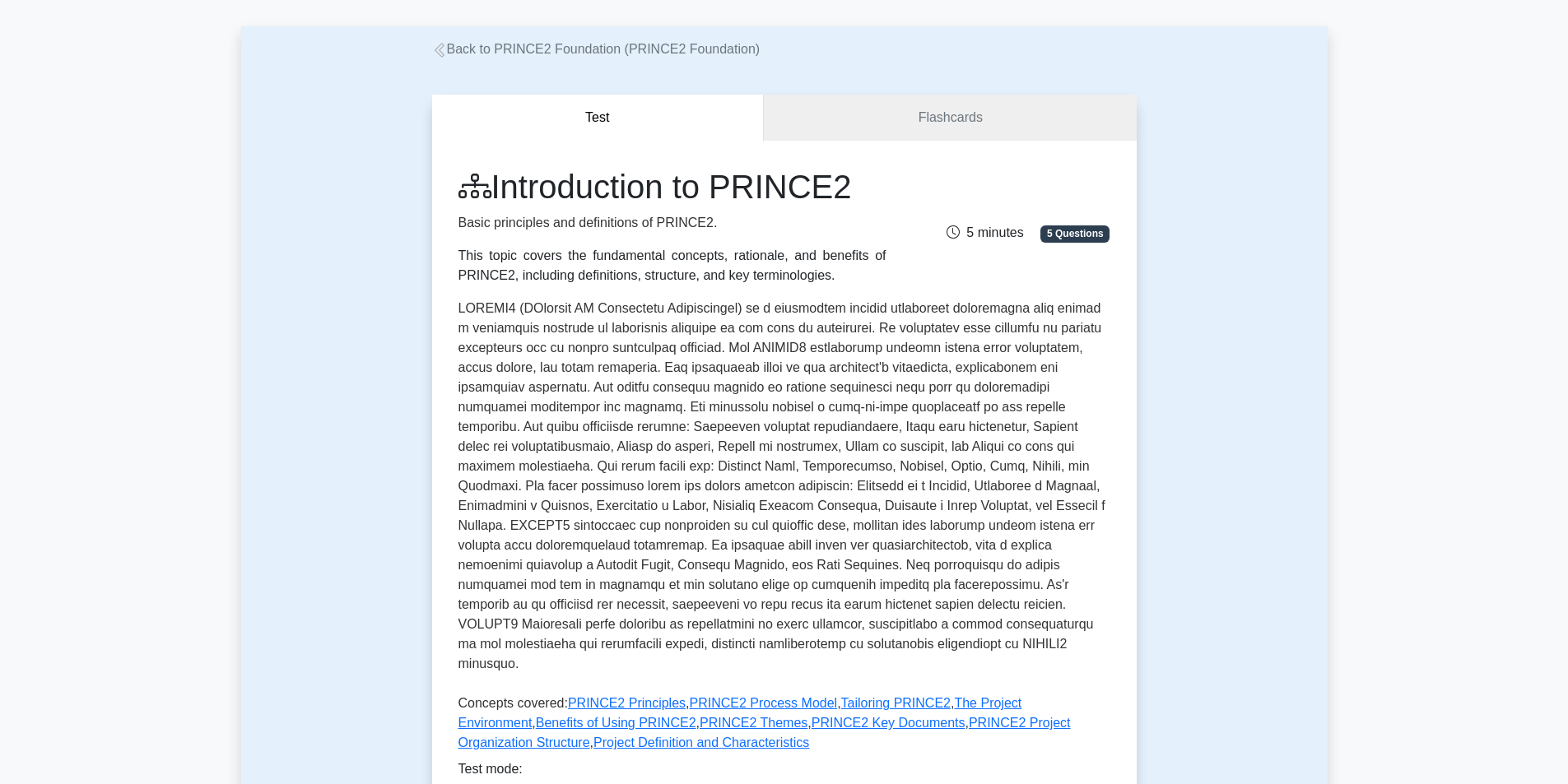
scroll to position [494, 0]
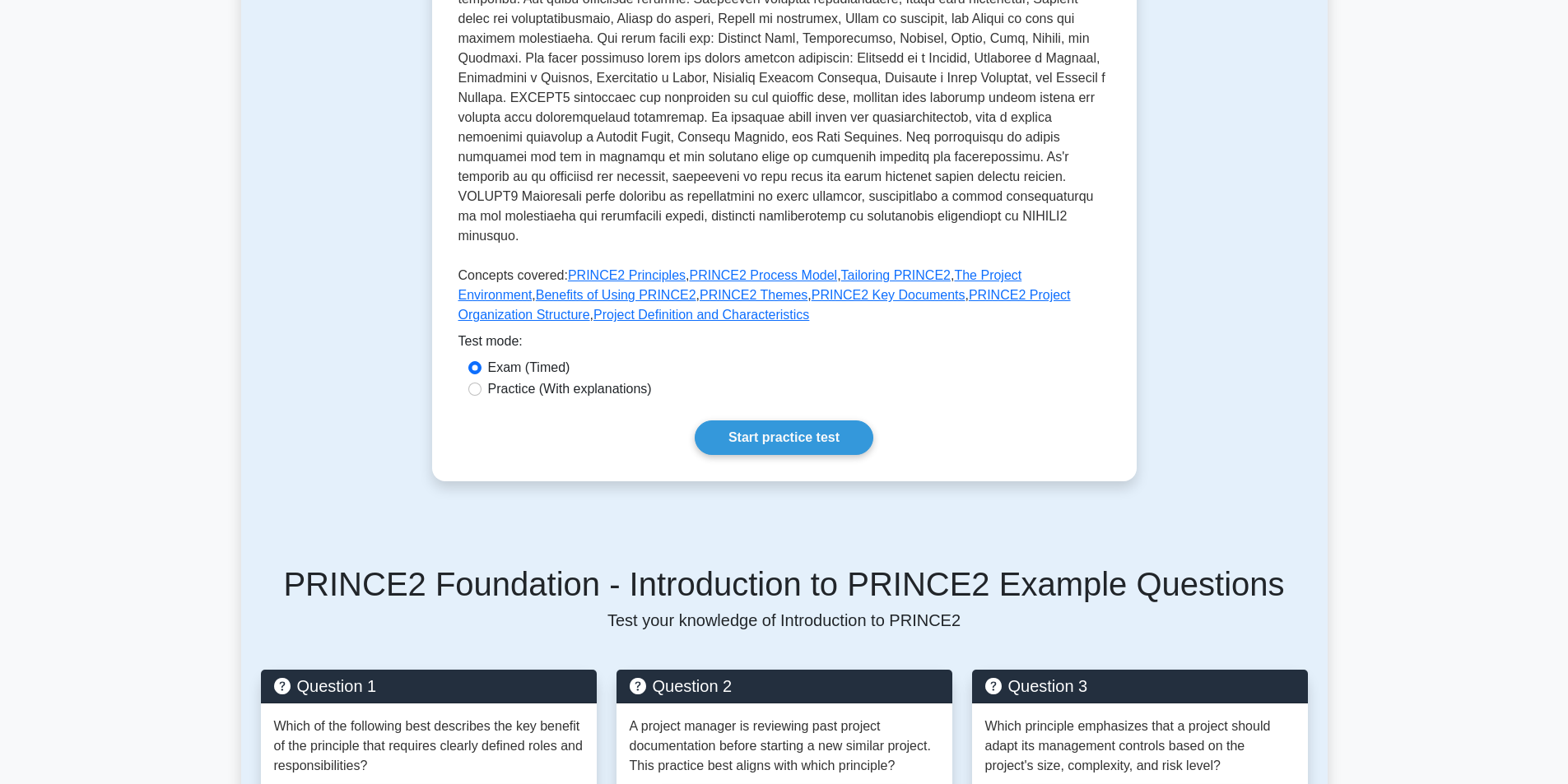
click at [515, 379] on label "Practice (With explanations)" at bounding box center [569, 389] width 164 height 20
click at [482, 383] on input "Practice (With explanations)" at bounding box center [474, 389] width 13 height 13
radio input "true"
click at [825, 420] on link "Start practice test" at bounding box center [784, 438] width 178 height 35
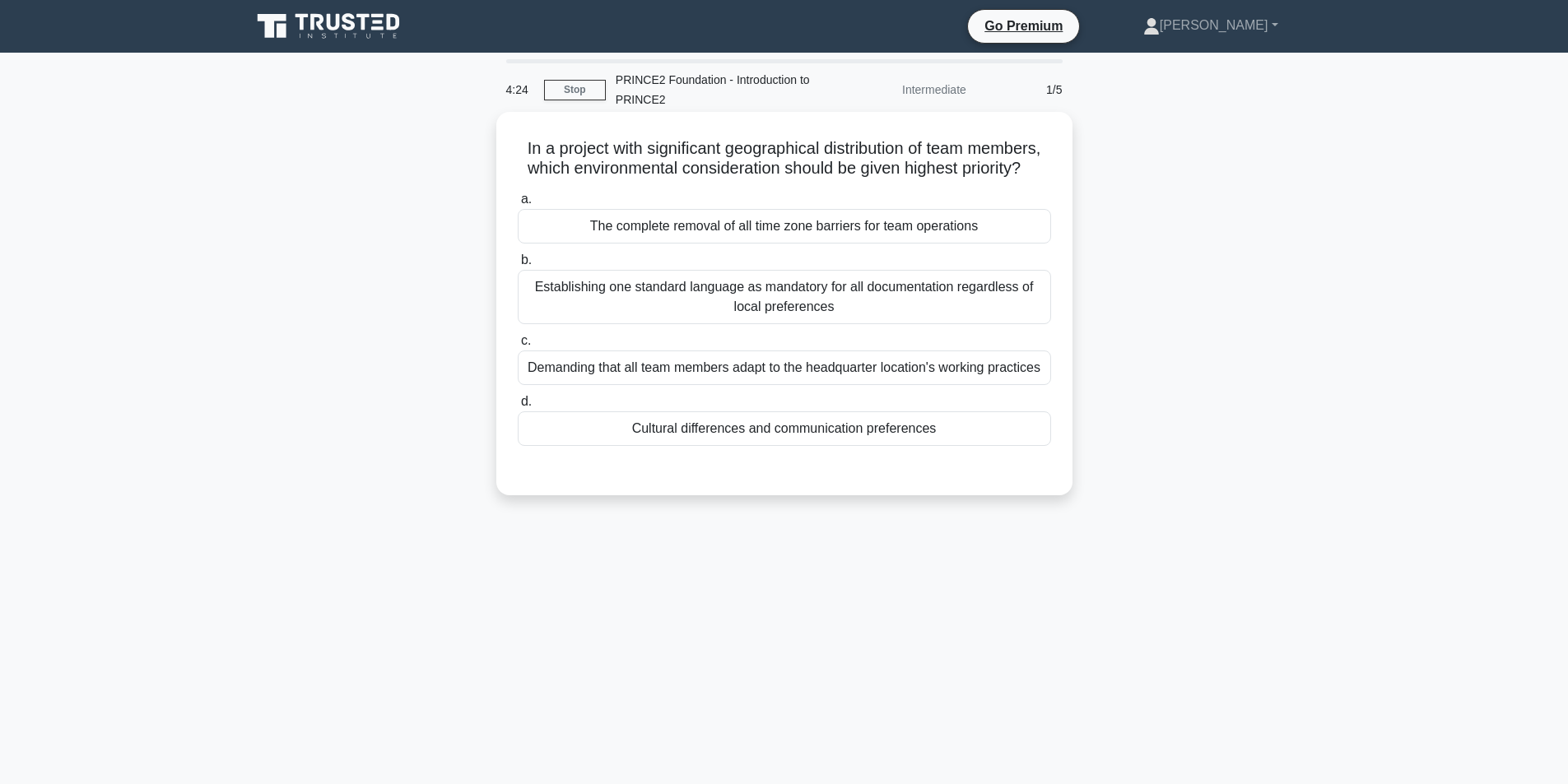
click at [898, 446] on div "Cultural differences and communication preferences" at bounding box center [784, 429] width 533 height 35
click at [518, 407] on input "d. Cultural differences and communication preferences" at bounding box center [518, 402] width 0 height 10
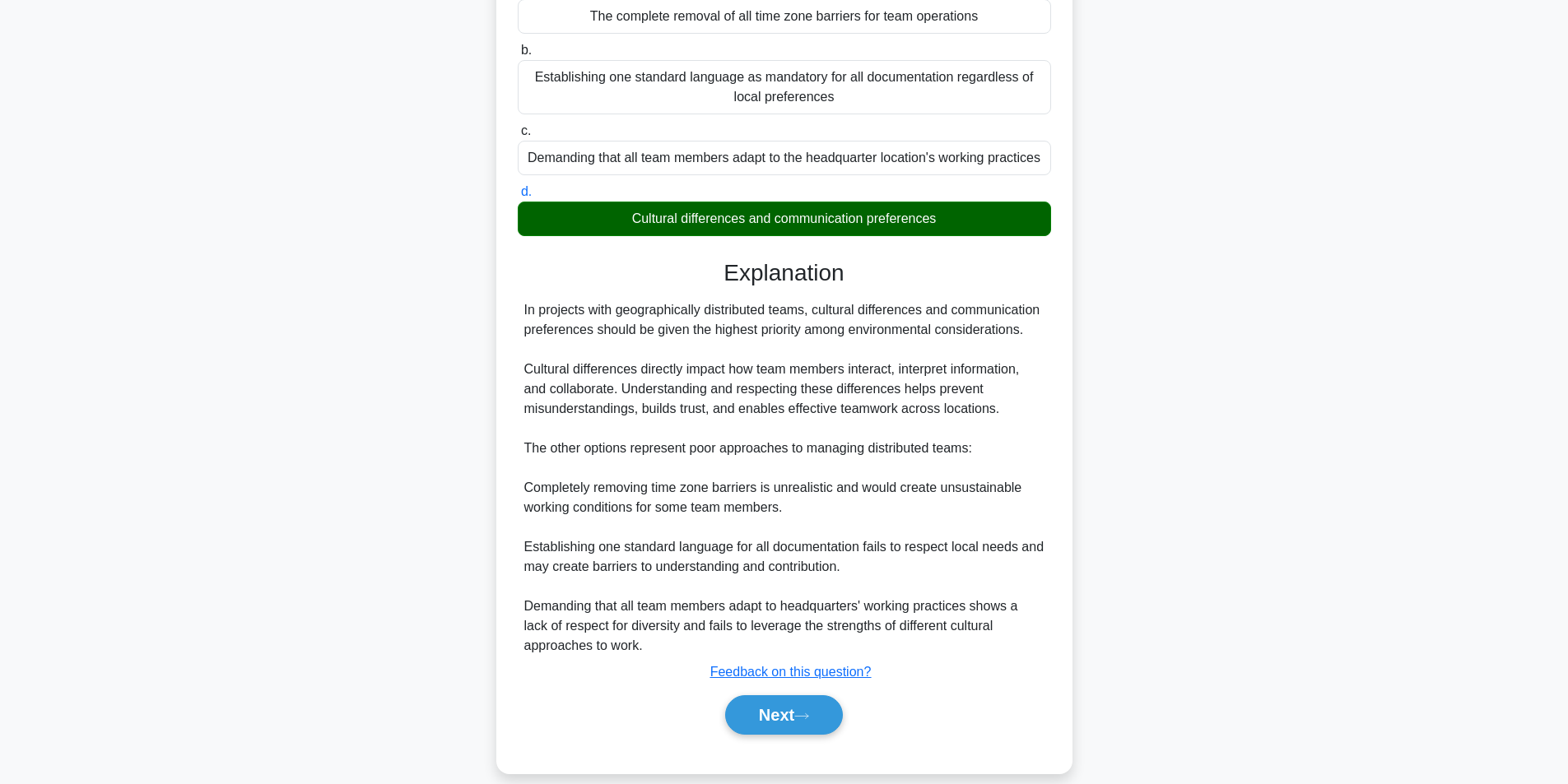
scroll to position [251, 0]
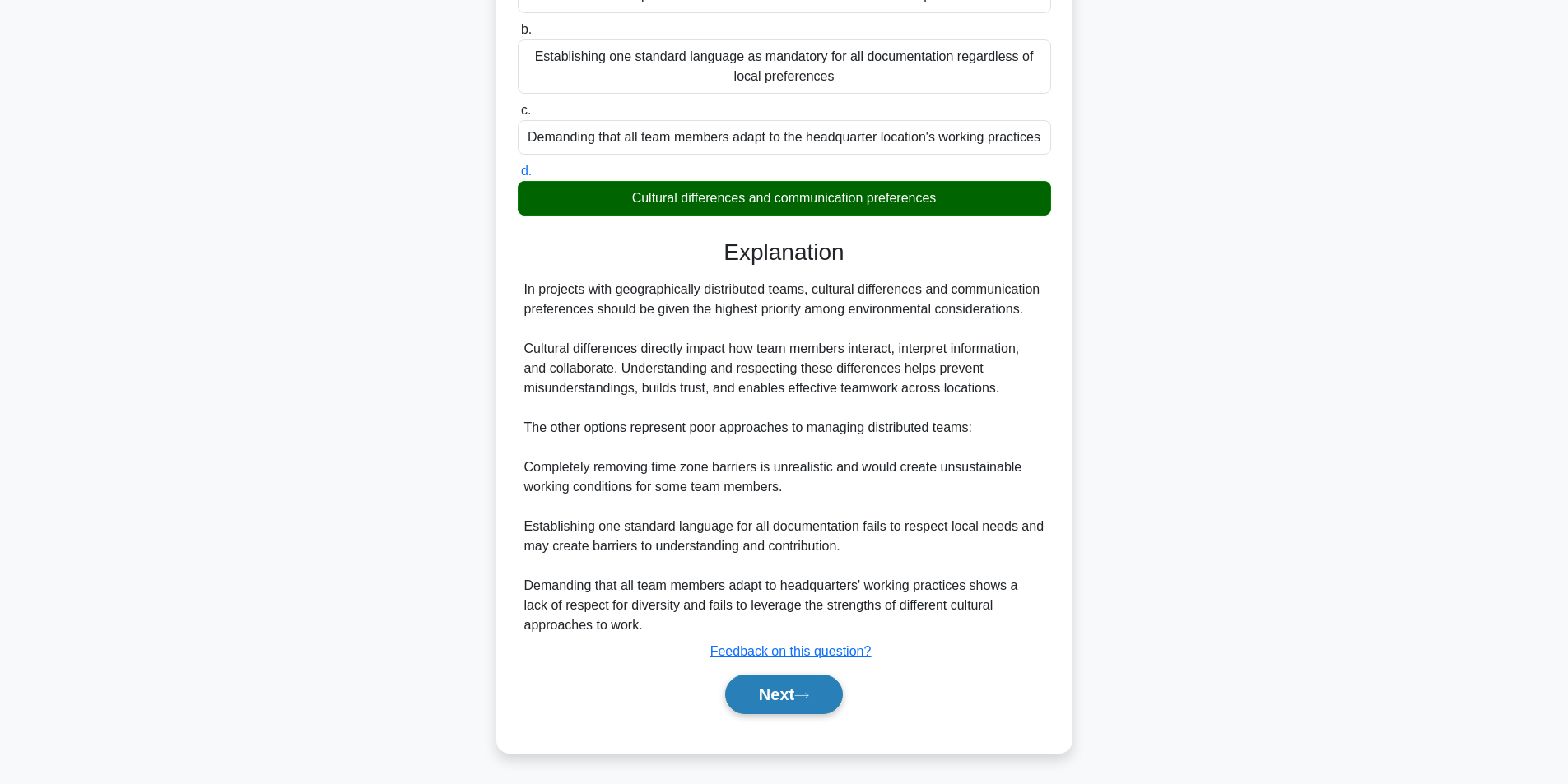
click at [797, 701] on button "Next" at bounding box center [784, 694] width 118 height 39
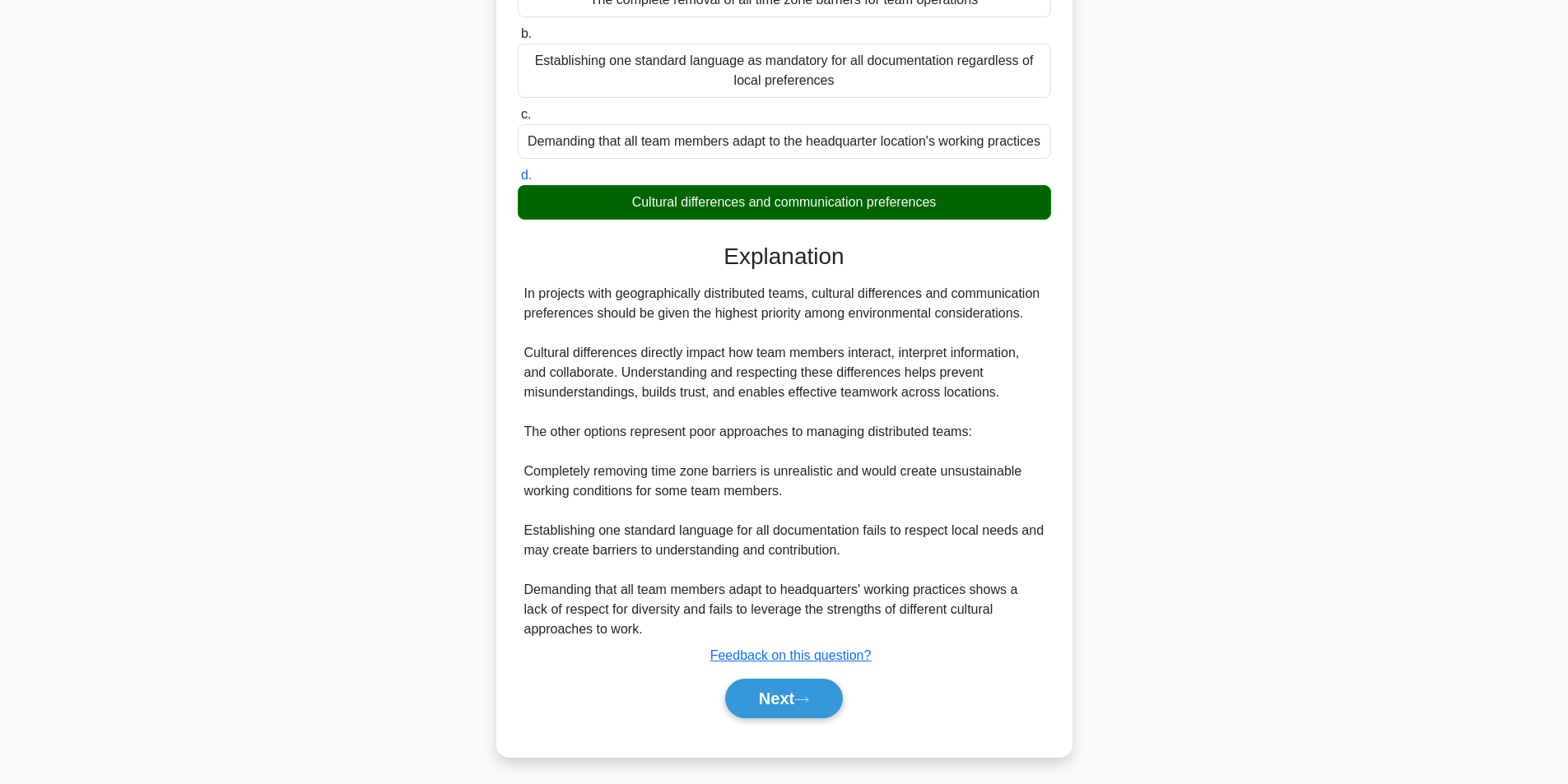
scroll to position [105, 0]
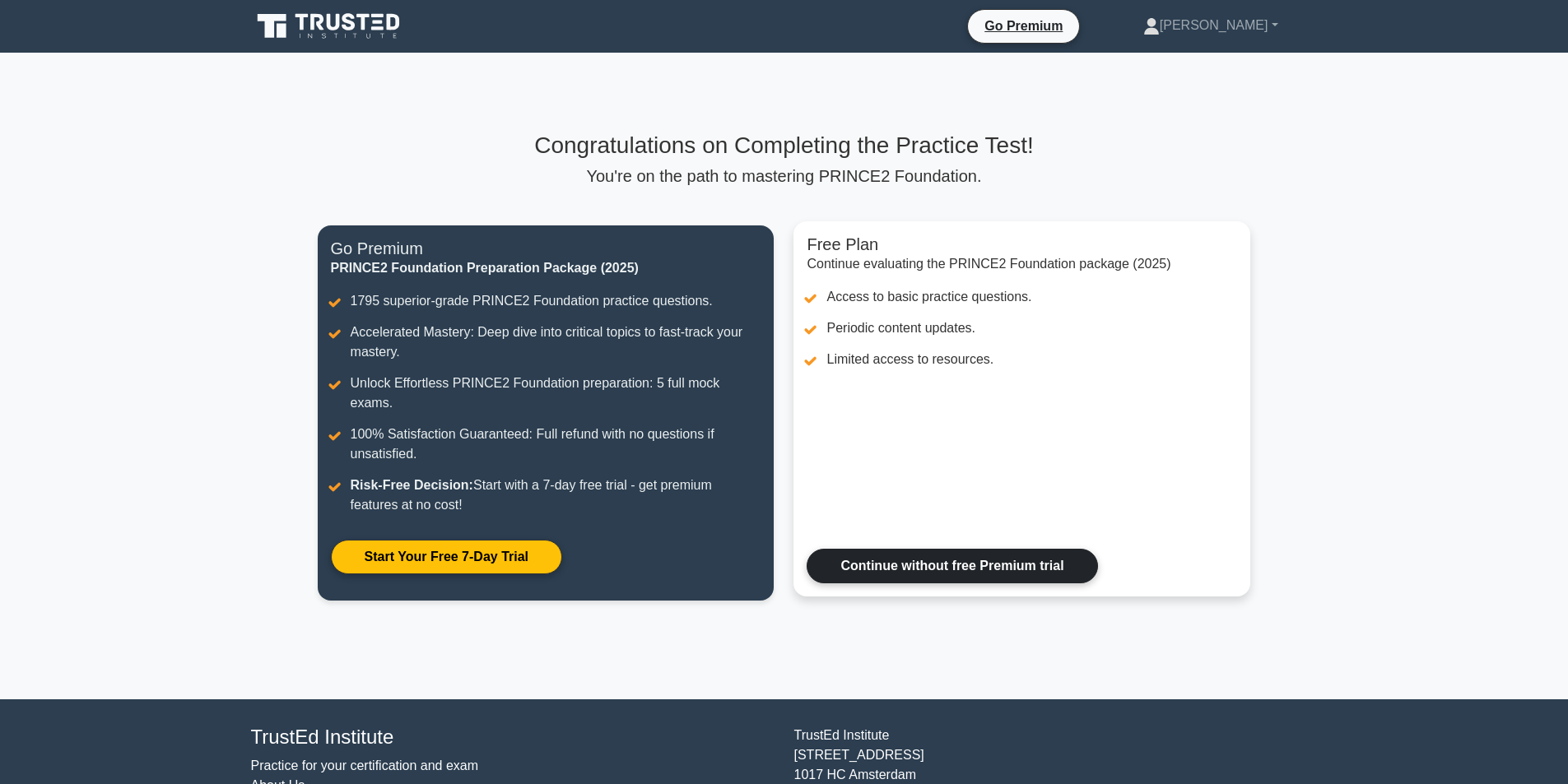
click at [1019, 552] on link "Continue without free Premium trial" at bounding box center [951, 566] width 290 height 35
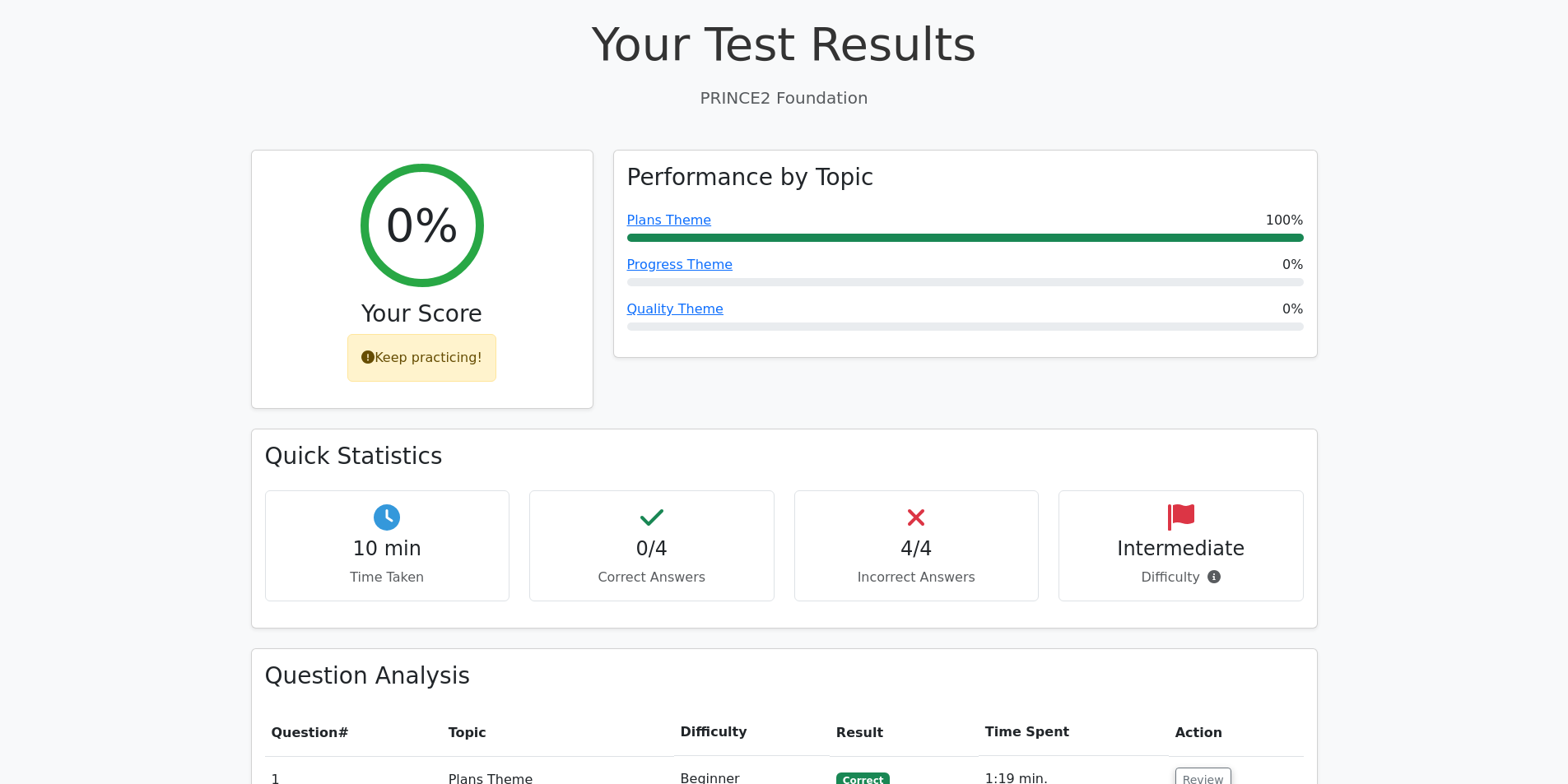
scroll to position [576, 0]
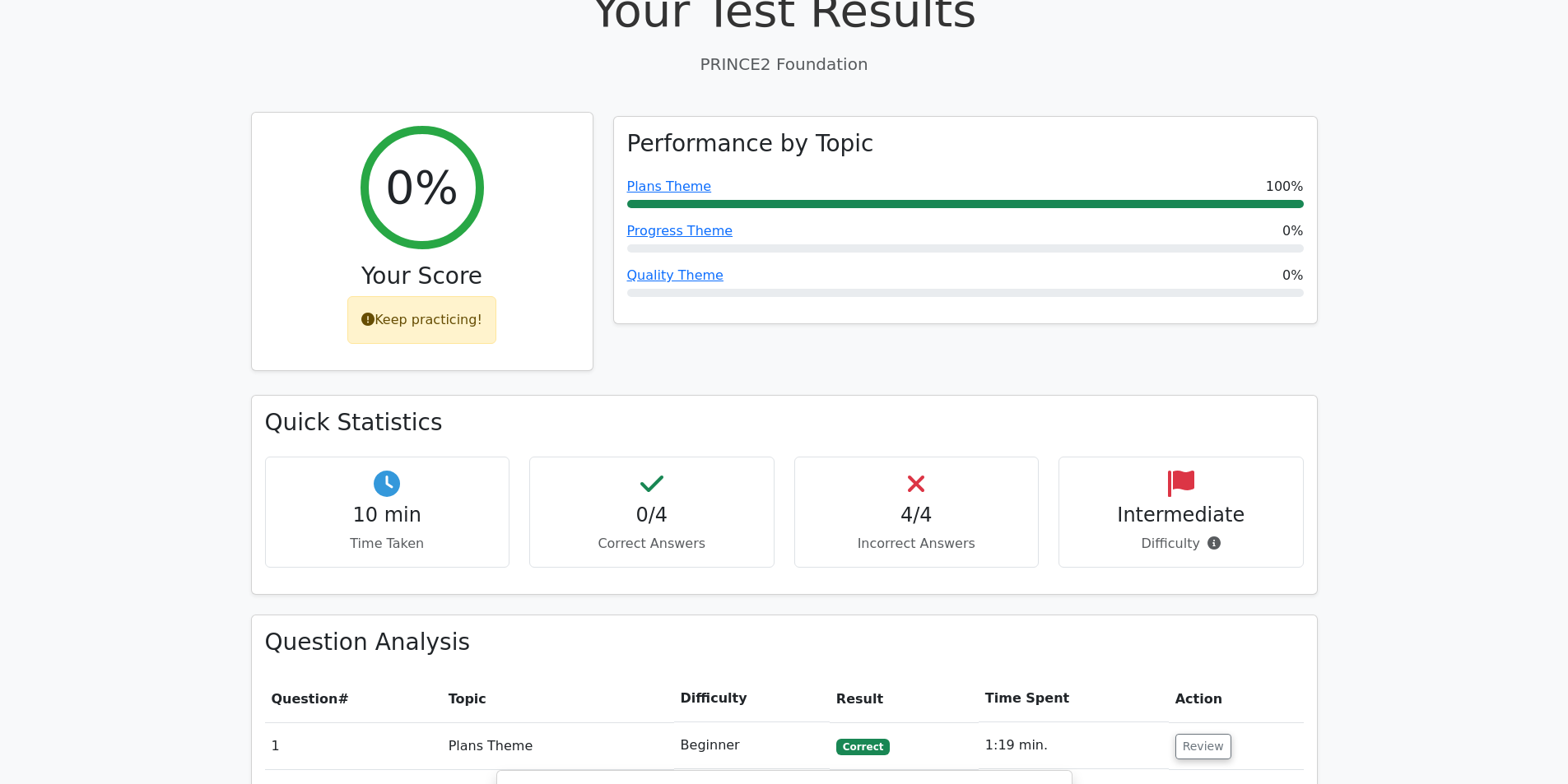
click at [408, 296] on div "Keep practicing!" at bounding box center [422, 320] width 149 height 48
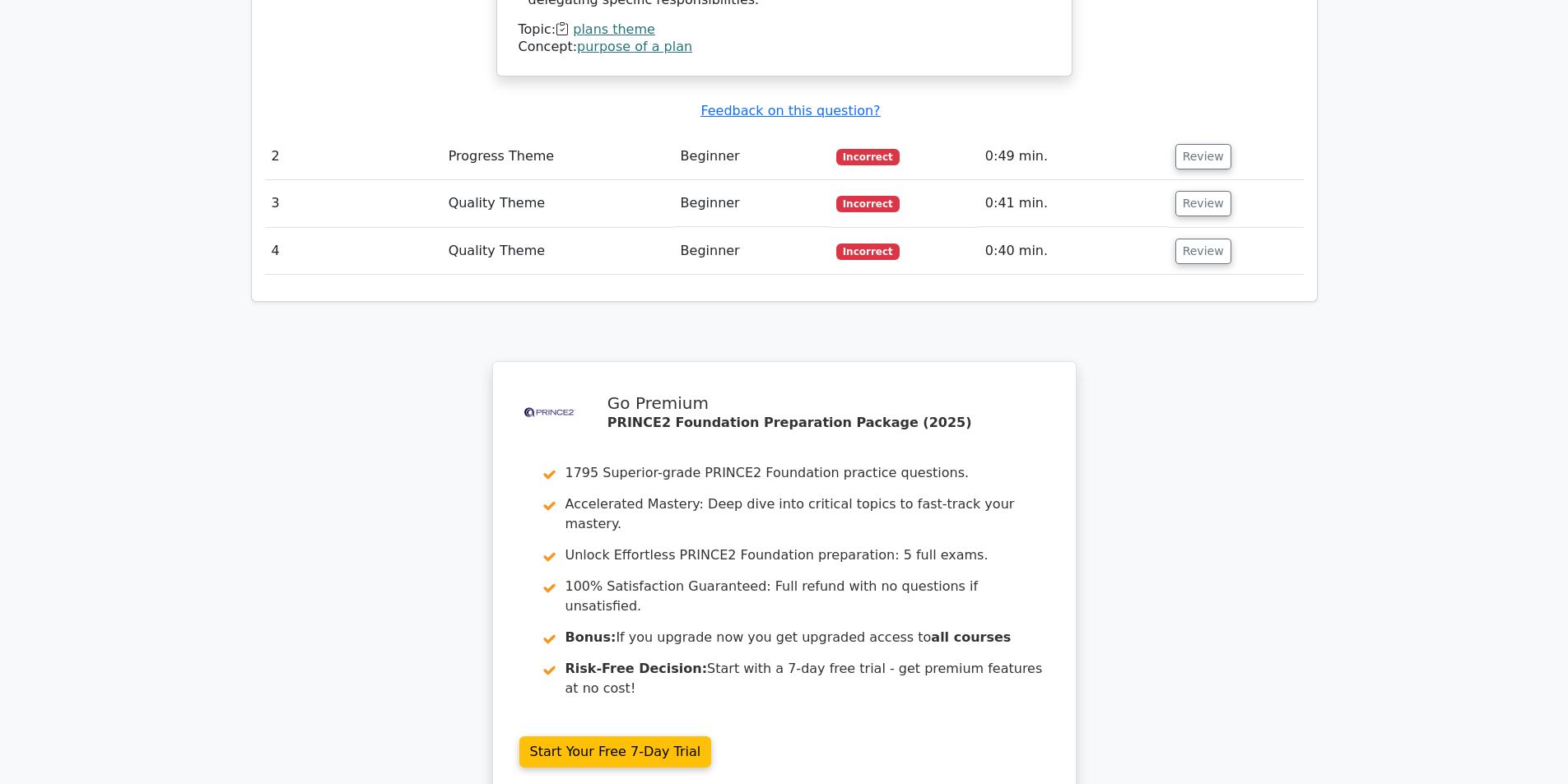
scroll to position [2282, 0]
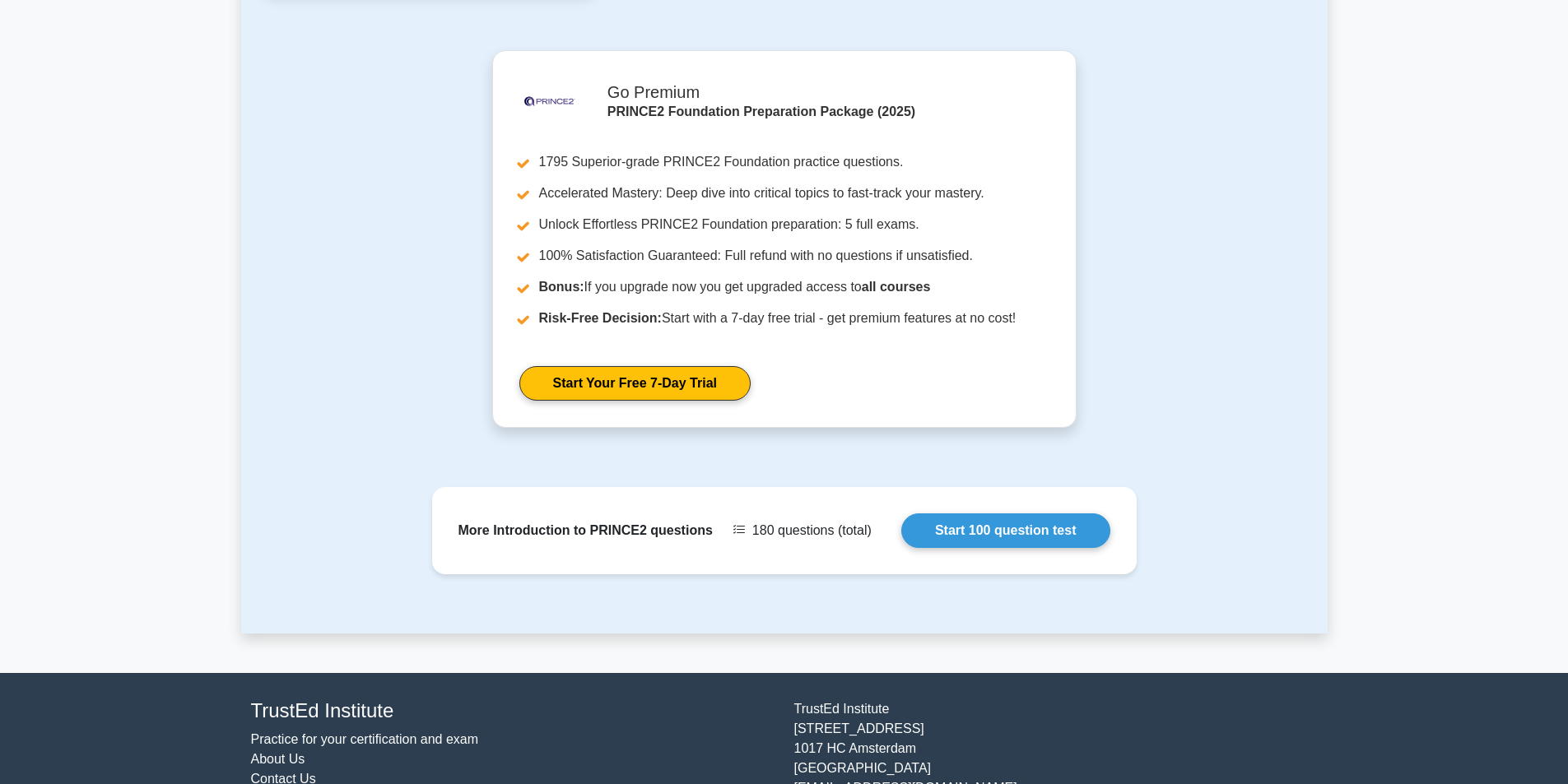
scroll to position [1710, 0]
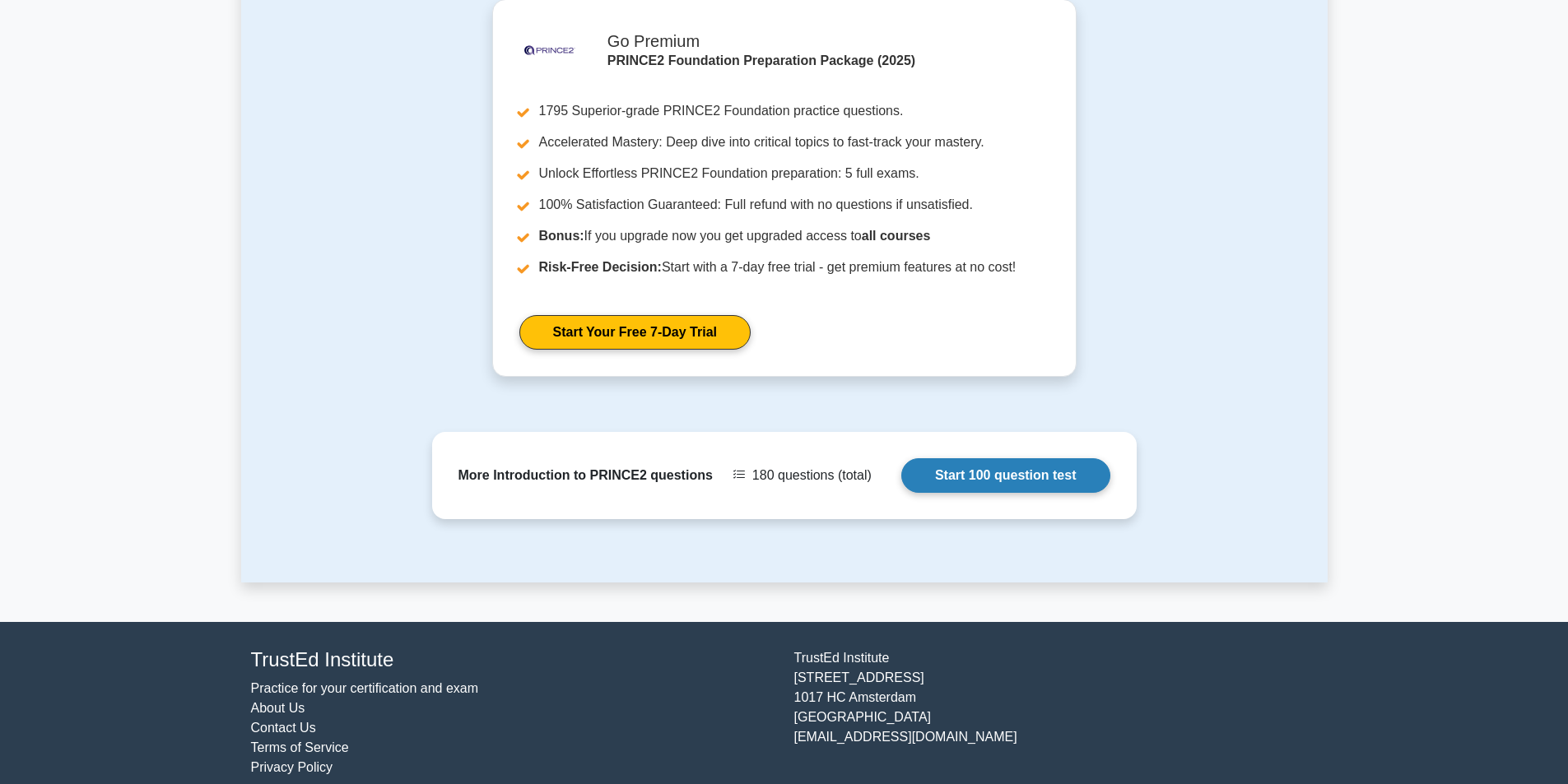
click at [1035, 465] on link "Start 100 question test" at bounding box center [1006, 475] width 209 height 35
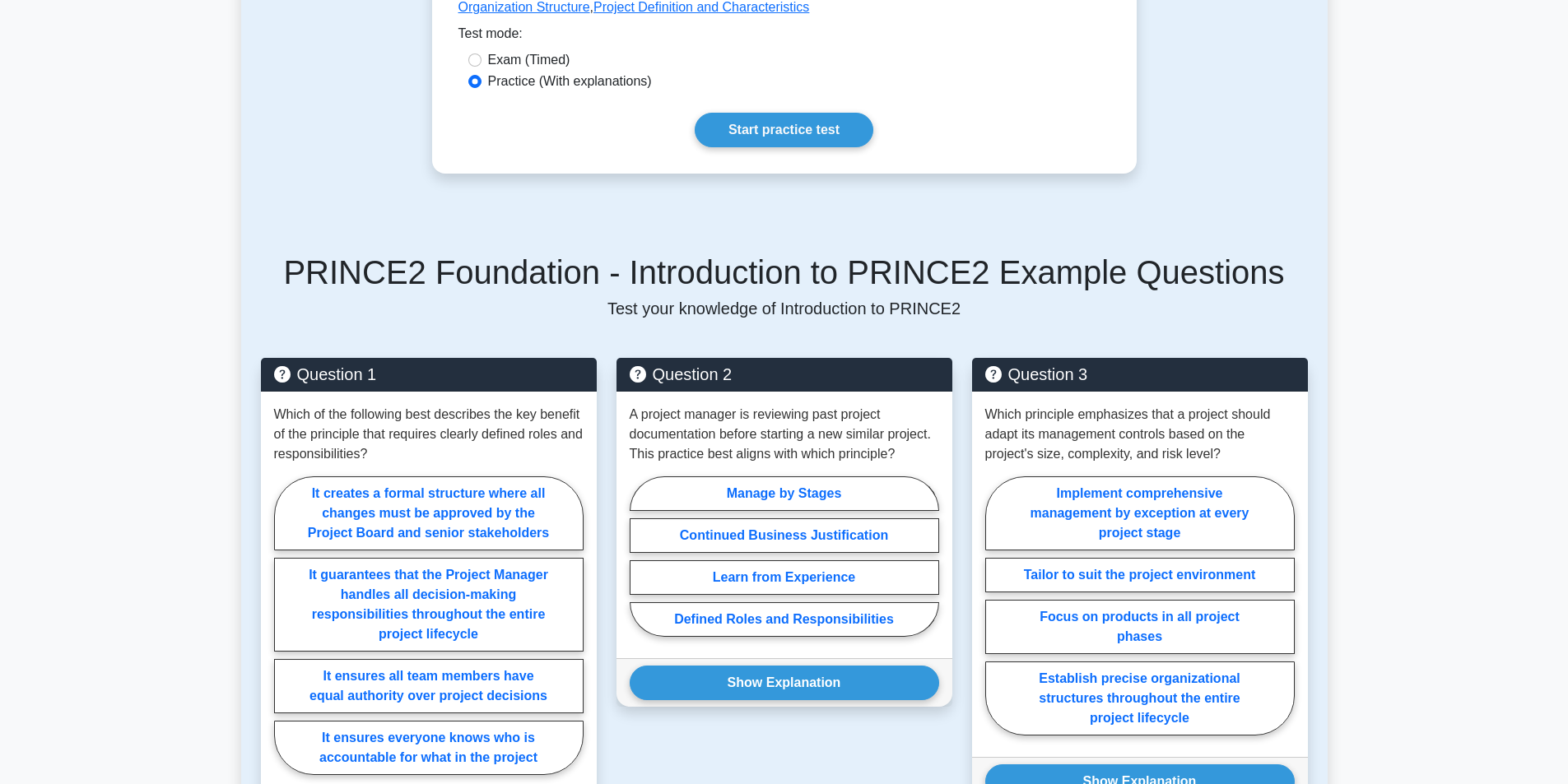
scroll to position [0, 0]
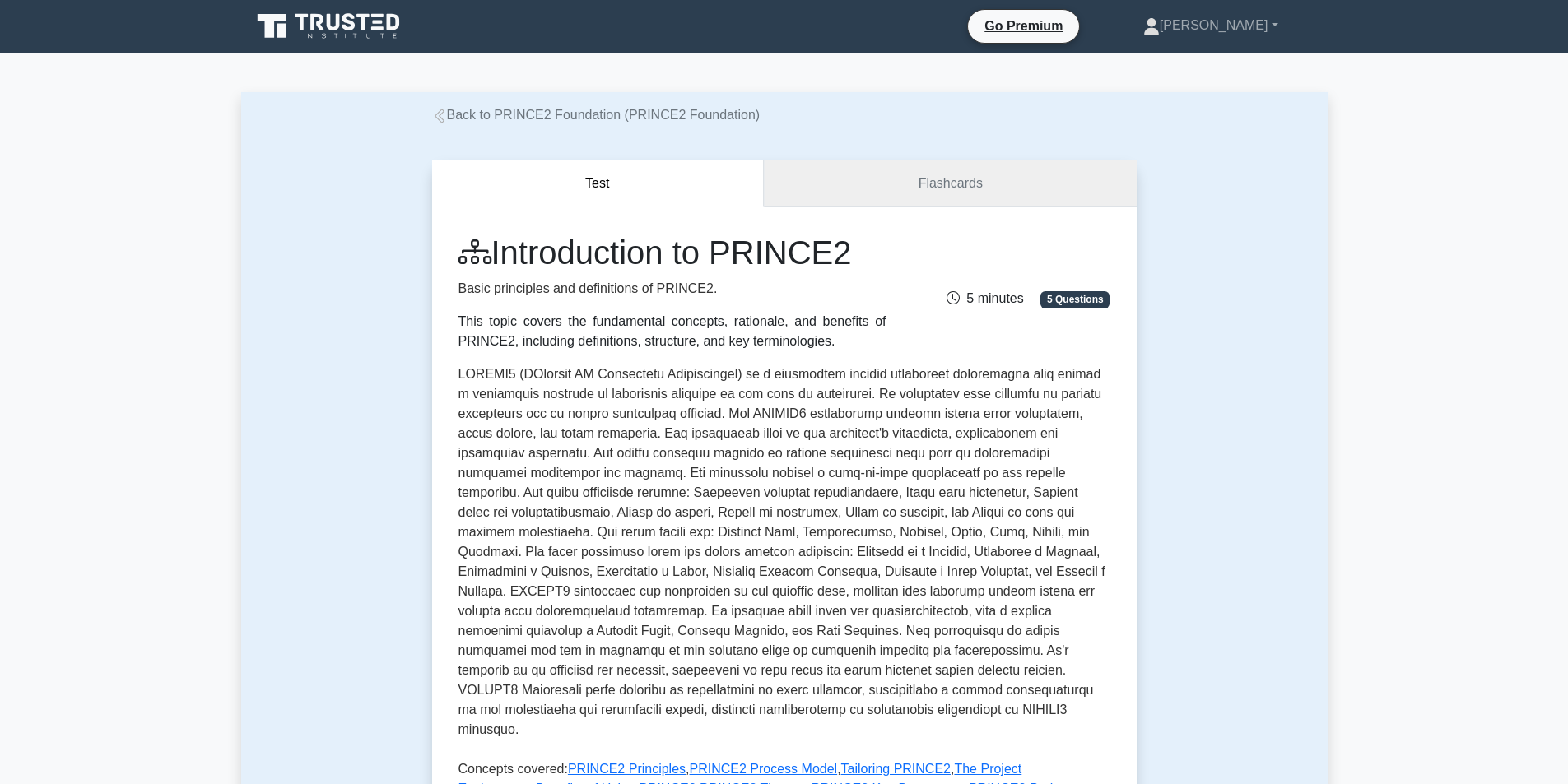
click at [954, 189] on link "Flashcards" at bounding box center [949, 184] width 372 height 47
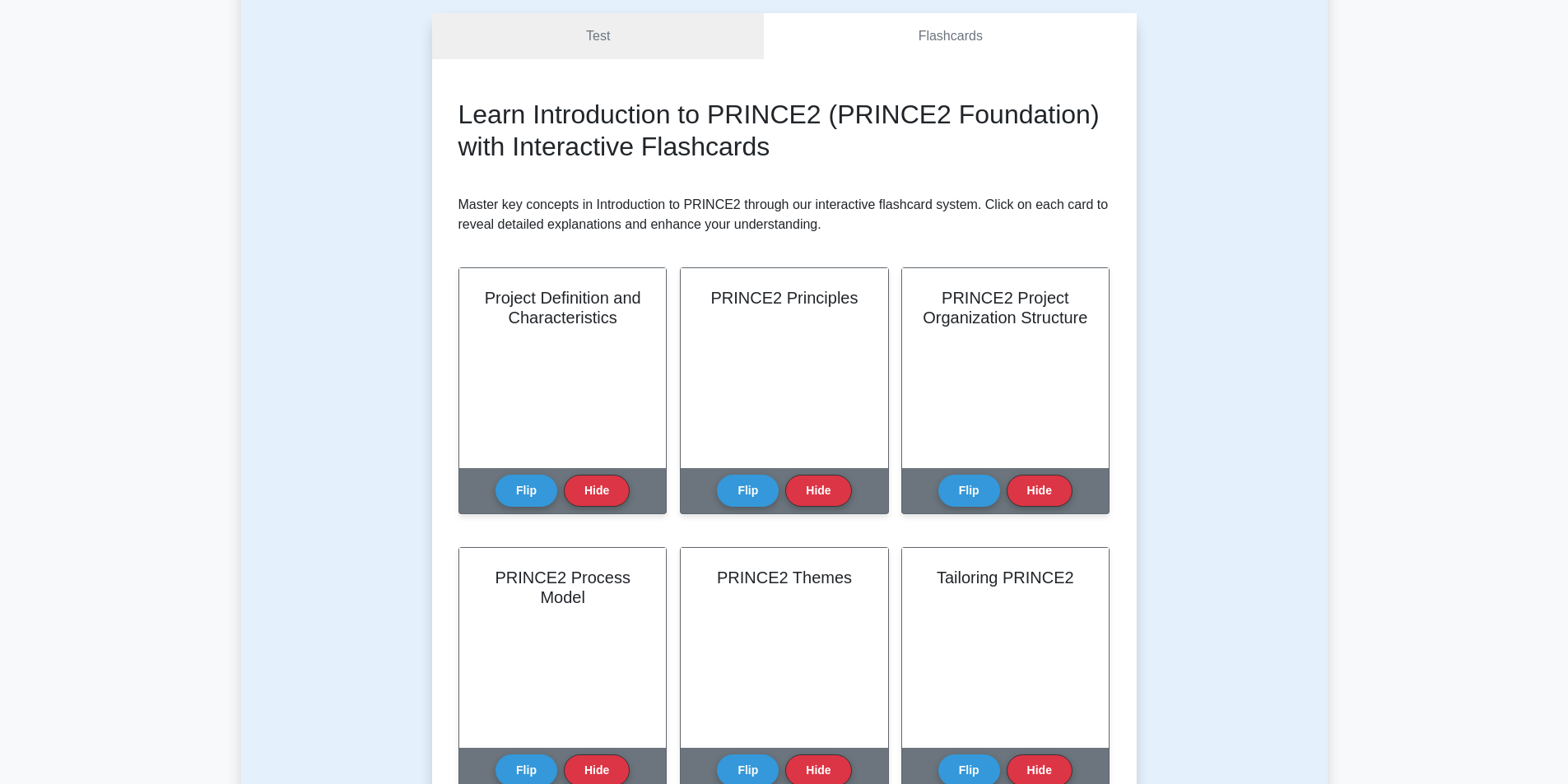
scroll to position [164, 0]
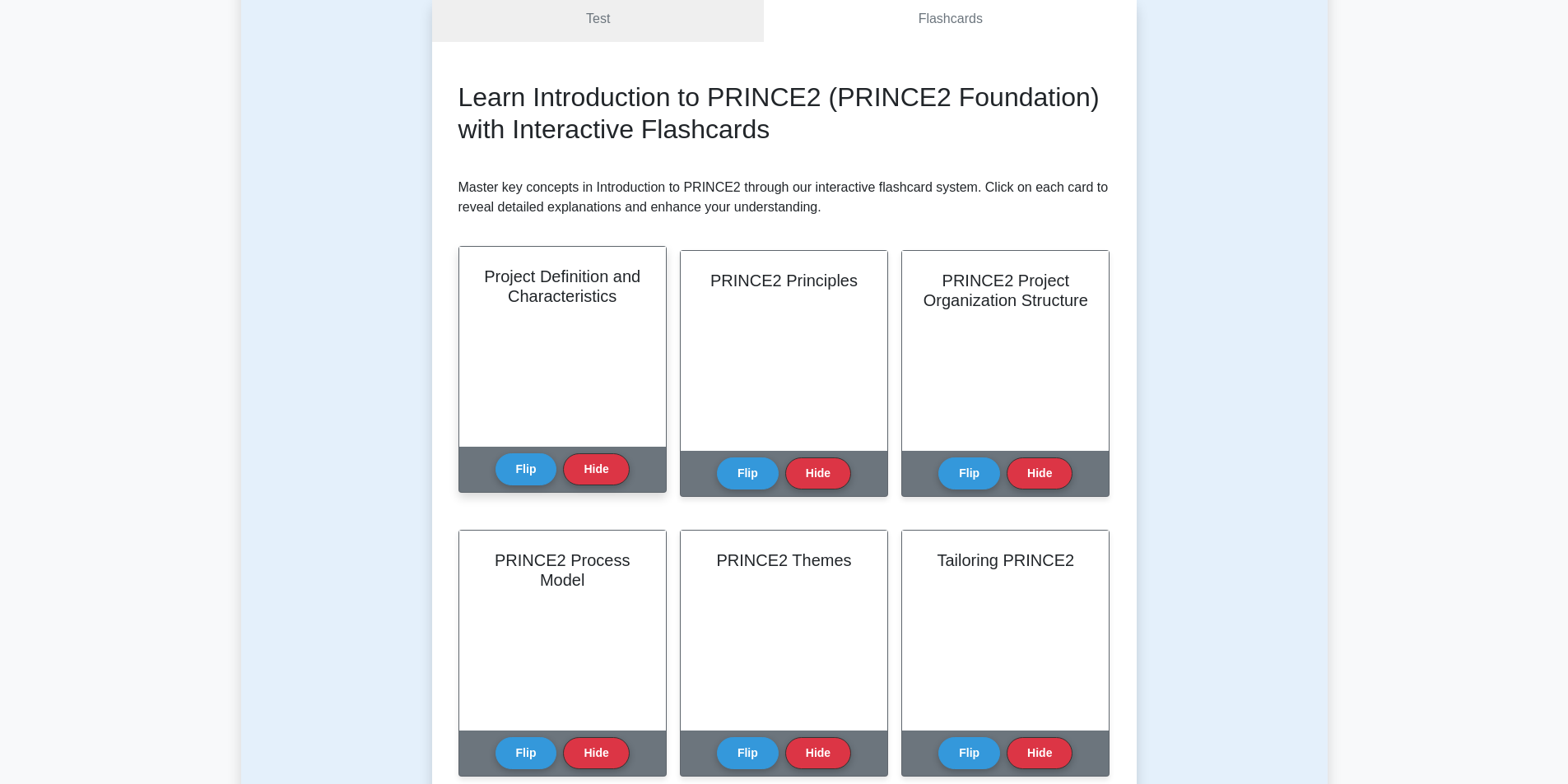
click at [554, 321] on div "Project Definition and Characteristics" at bounding box center [562, 346] width 206 height 200
click at [523, 473] on button "Flip" at bounding box center [526, 468] width 62 height 32
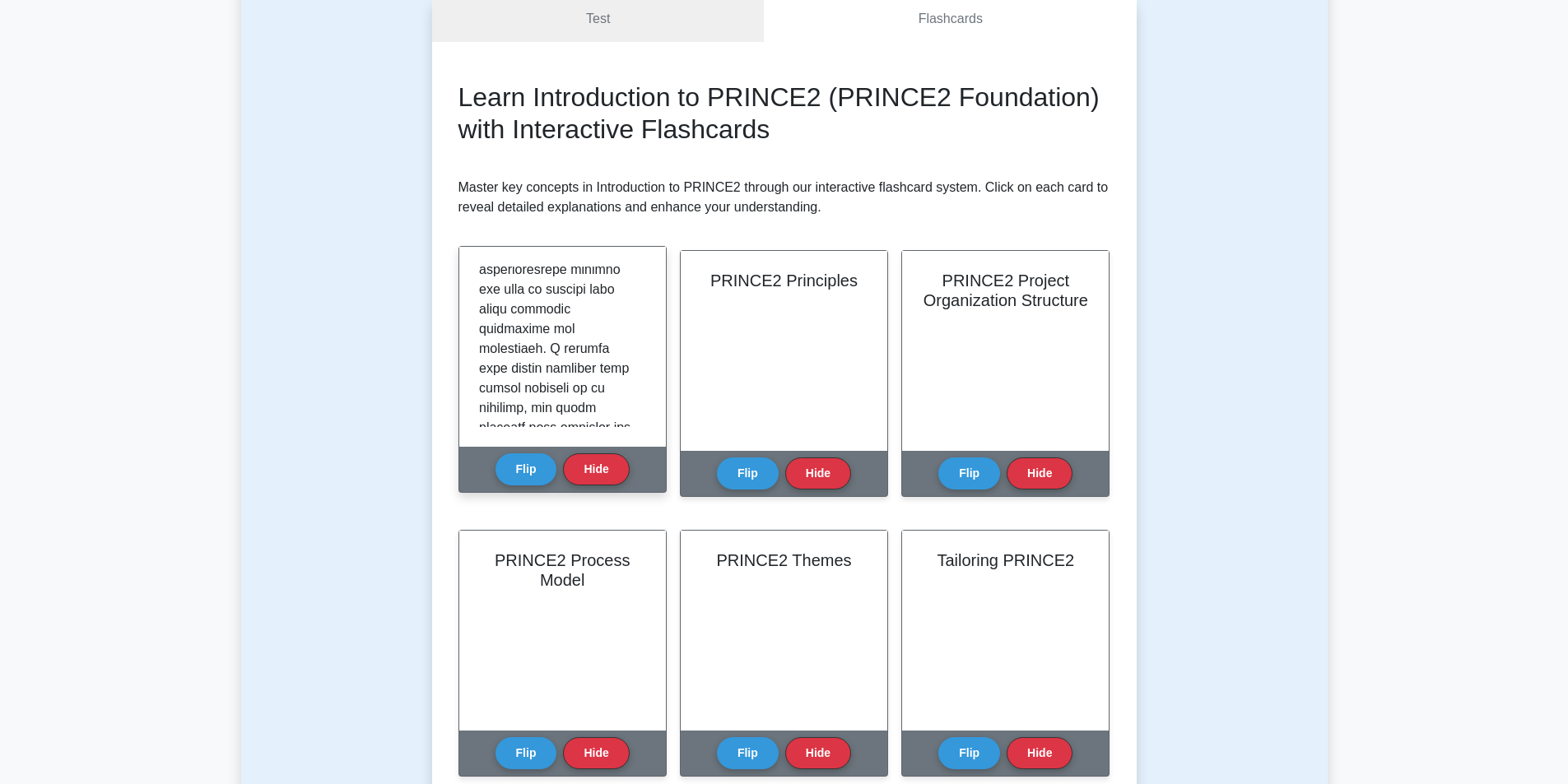
scroll to position [1176, 0]
click at [533, 469] on button "Flip" at bounding box center [526, 468] width 62 height 32
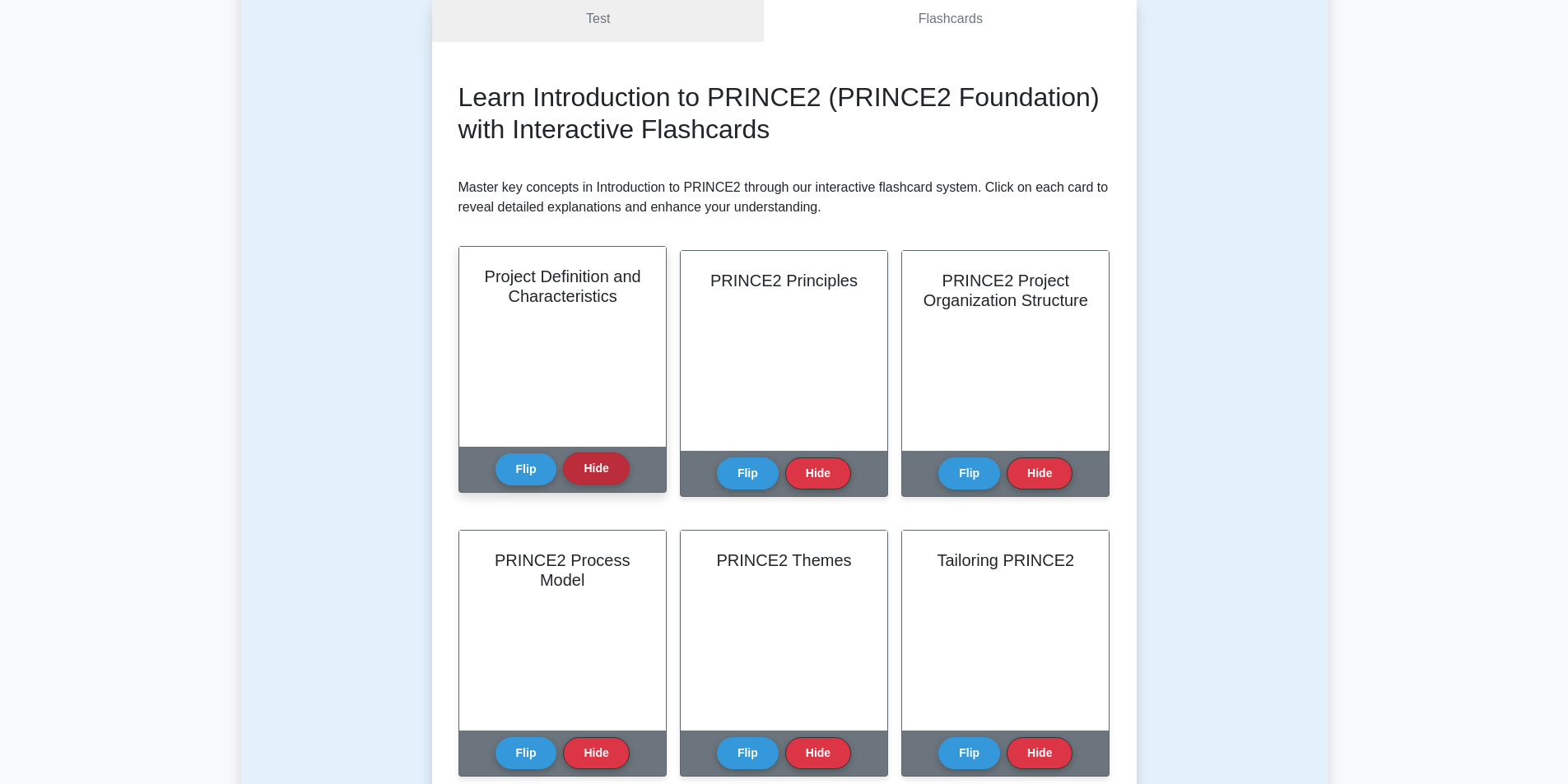
click at [603, 468] on button "Hide" at bounding box center [596, 468] width 66 height 32
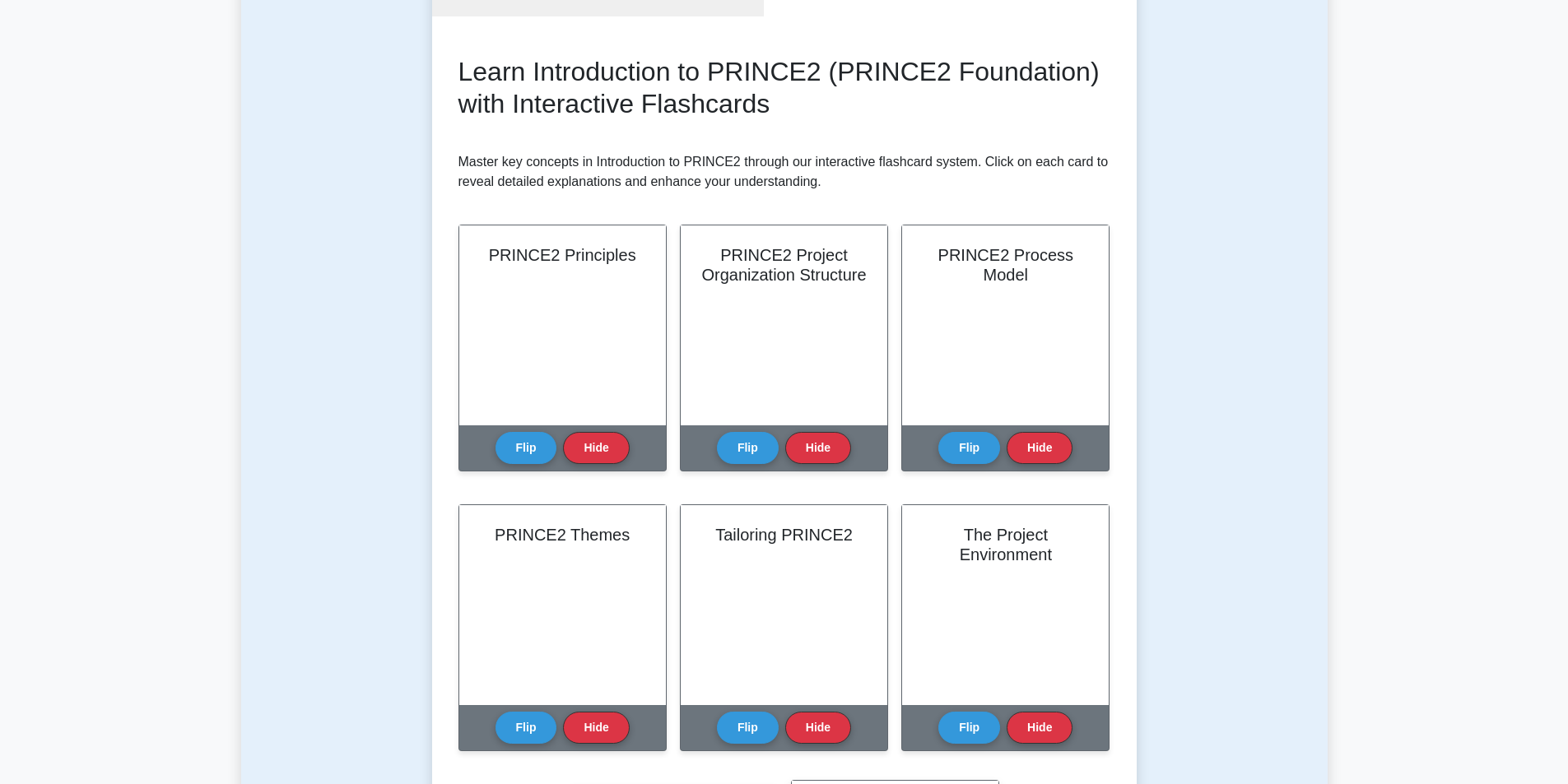
scroll to position [0, 0]
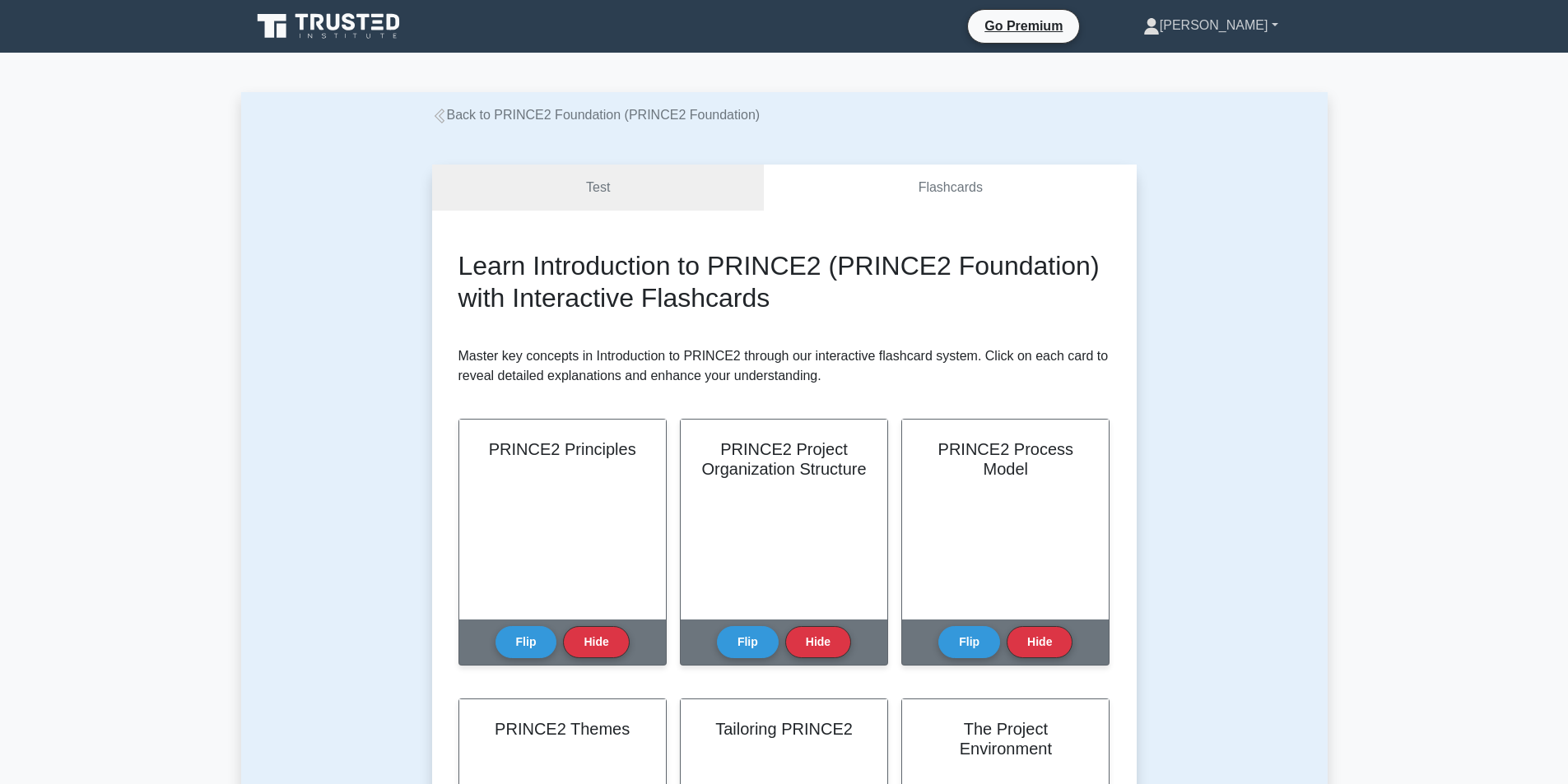
click at [1259, 15] on link "[PERSON_NAME]" at bounding box center [1210, 25] width 214 height 33
click at [1215, 61] on link "Profile" at bounding box center [1169, 64] width 130 height 26
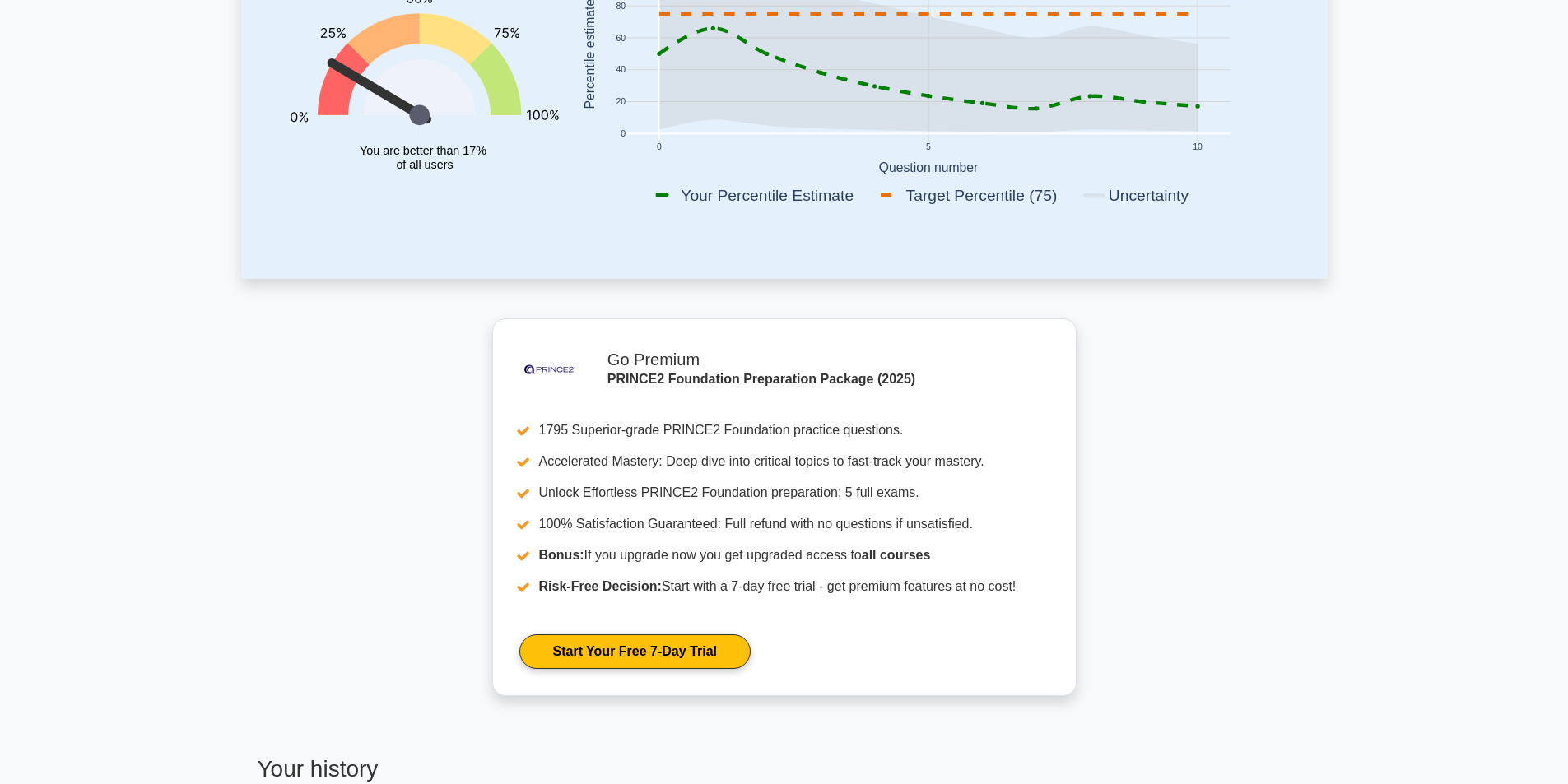
scroll to position [82, 0]
